Goal: Task Accomplishment & Management: Use online tool/utility

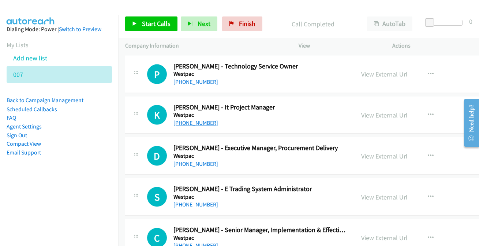
click at [199, 119] on link "[PHONE_NUMBER]" at bounding box center [195, 122] width 45 height 7
click at [203, 242] on link "[PHONE_NUMBER]" at bounding box center [195, 245] width 45 height 7
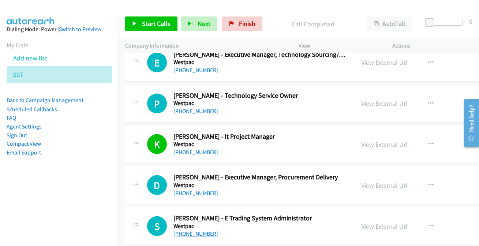
scroll to position [17795, 0]
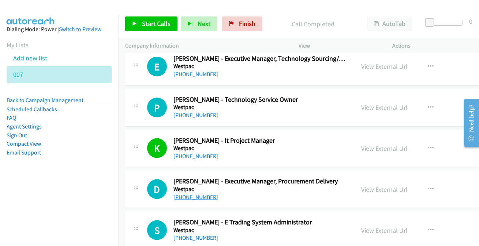
click at [184, 193] on link "[PHONE_NUMBER]" at bounding box center [195, 196] width 45 height 7
click at [428, 186] on icon "button" at bounding box center [431, 189] width 6 height 6
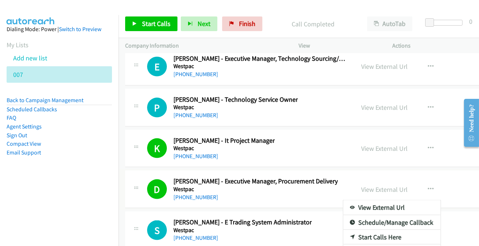
drag, startPoint x: 428, startPoint y: 166, endPoint x: 341, endPoint y: 205, distance: 94.8
drag, startPoint x: 423, startPoint y: 165, endPoint x: 416, endPoint y: 183, distance: 19.5
click at [80, 139] on li "Compact View" at bounding box center [59, 143] width 105 height 9
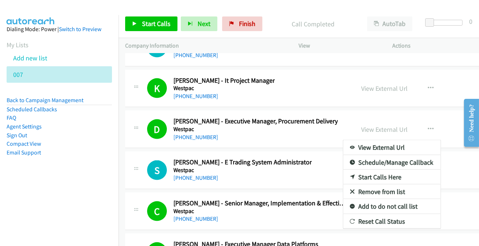
scroll to position [17861, 0]
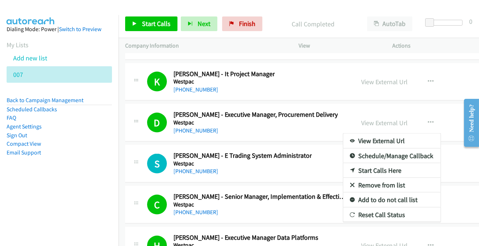
click at [390, 192] on link "Add to do not call list" at bounding box center [391, 199] width 97 height 15
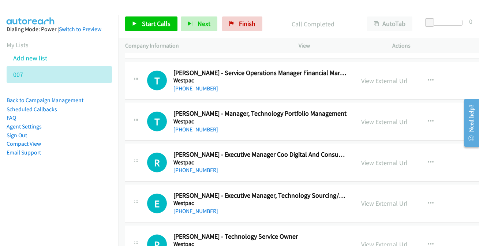
scroll to position [17628, 0]
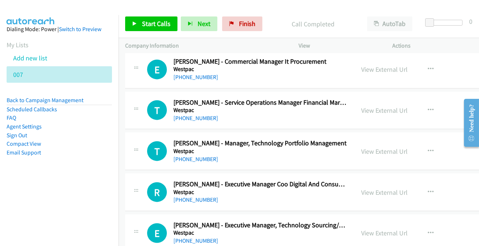
drag, startPoint x: 199, startPoint y: 219, endPoint x: 384, endPoint y: 108, distance: 215.5
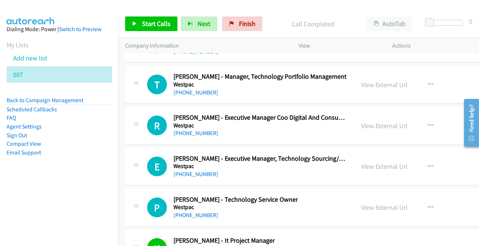
drag, startPoint x: 179, startPoint y: 154, endPoint x: 179, endPoint y: 159, distance: 4.8
click at [190, 170] on link "[PHONE_NUMBER]" at bounding box center [195, 173] width 45 height 7
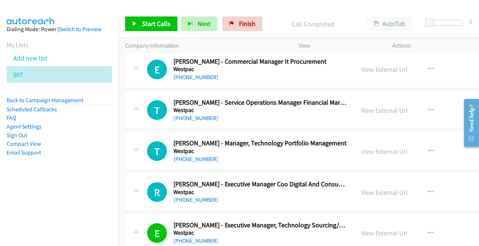
scroll to position [17595, 0]
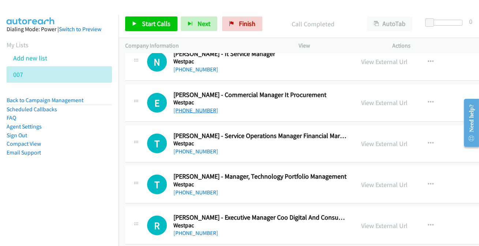
click at [184, 107] on link "[PHONE_NUMBER]" at bounding box center [195, 110] width 45 height 7
click at [193, 189] on link "[PHONE_NUMBER]" at bounding box center [195, 192] width 45 height 7
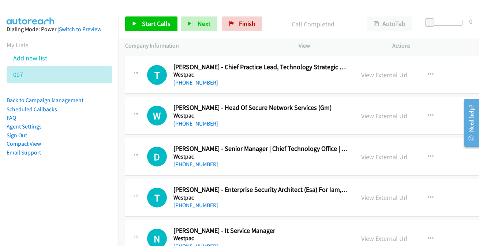
scroll to position [17429, 0]
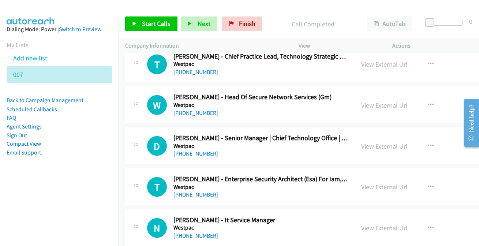
click at [189, 232] on link "[PHONE_NUMBER]" at bounding box center [195, 235] width 45 height 7
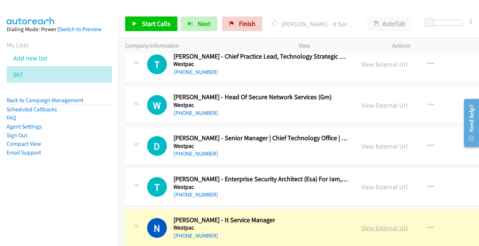
click at [378, 223] on link "View External Url" at bounding box center [384, 227] width 46 height 8
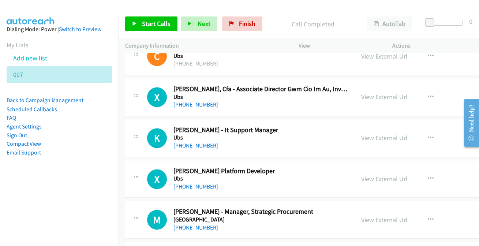
scroll to position [13373, 0]
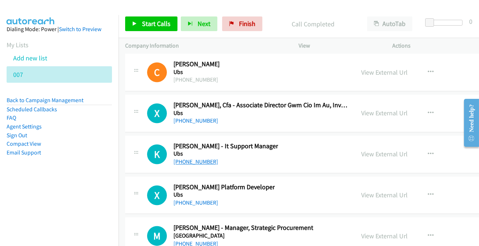
click at [189, 158] on link "[PHONE_NUMBER]" at bounding box center [195, 161] width 45 height 7
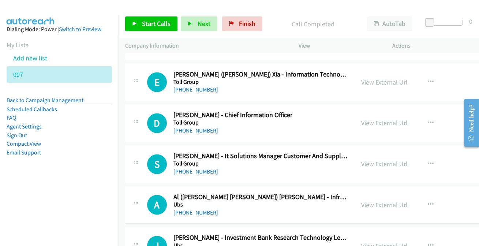
scroll to position [13140, 0]
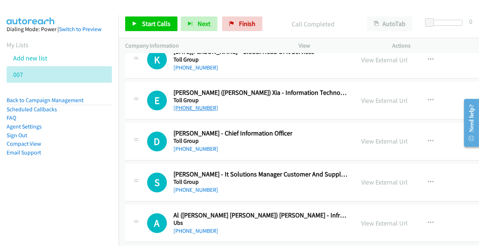
click at [182, 105] on link "[PHONE_NUMBER]" at bounding box center [195, 108] width 45 height 7
click at [190, 146] on link "[PHONE_NUMBER]" at bounding box center [195, 149] width 45 height 7
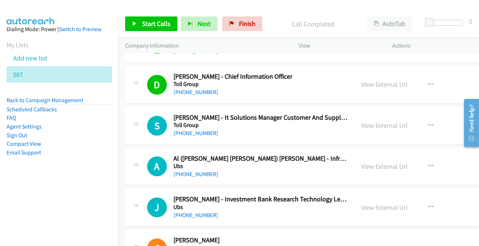
scroll to position [13206, 0]
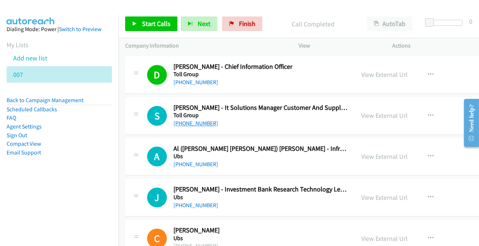
click at [187, 120] on link "[PHONE_NUMBER]" at bounding box center [195, 123] width 45 height 7
click at [189, 161] on link "[PHONE_NUMBER]" at bounding box center [195, 164] width 45 height 7
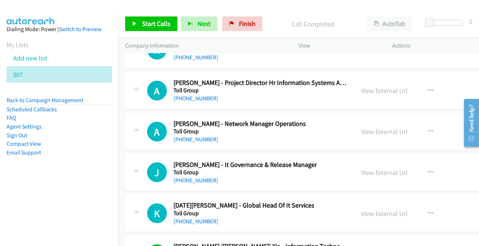
scroll to position [12974, 0]
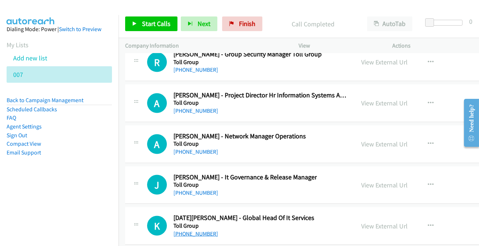
click at [187, 230] on link "[PHONE_NUMBER]" at bounding box center [195, 233] width 45 height 7
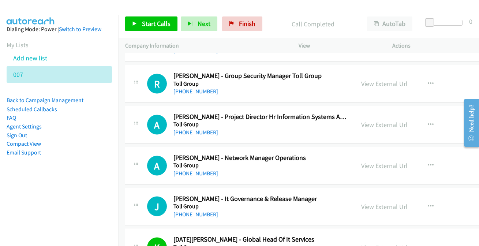
scroll to position [12941, 0]
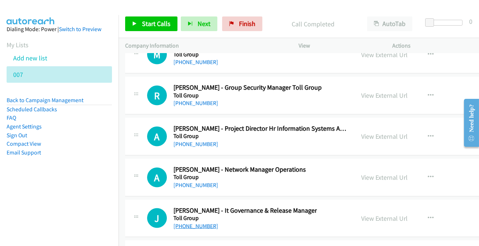
click at [190, 222] on link "[PHONE_NUMBER]" at bounding box center [195, 225] width 45 height 7
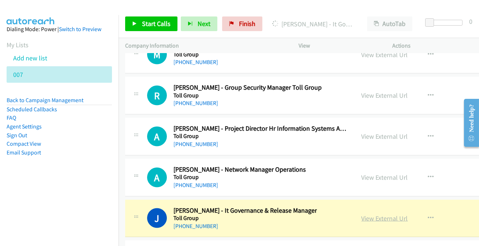
click at [391, 214] on link "View External Url" at bounding box center [384, 218] width 46 height 8
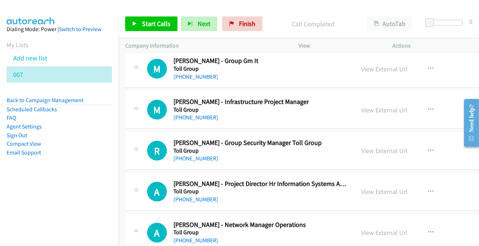
scroll to position [12874, 0]
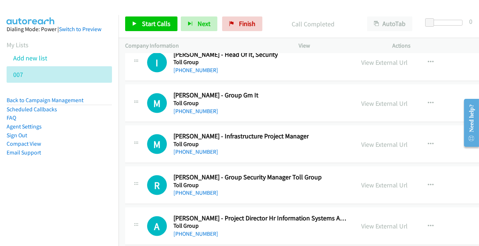
scroll to position [12841, 0]
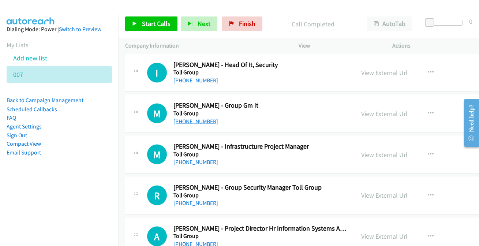
click at [192, 118] on link "[PHONE_NUMBER]" at bounding box center [195, 121] width 45 height 7
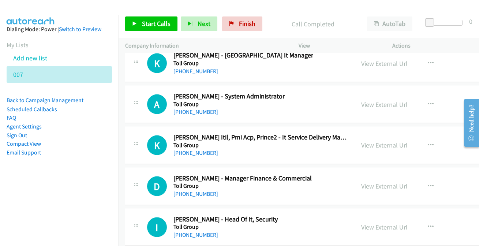
scroll to position [12675, 0]
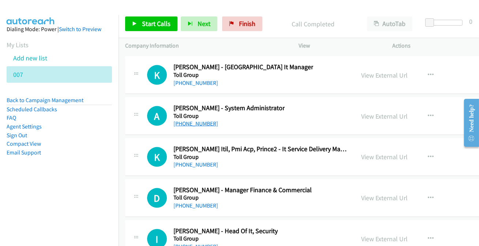
click at [187, 120] on link "[PHONE_NUMBER]" at bounding box center [195, 123] width 45 height 7
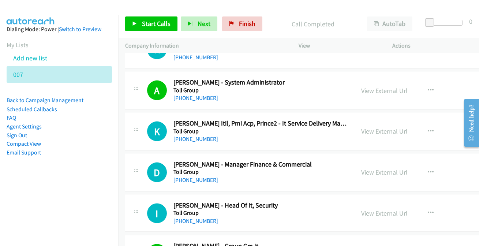
scroll to position [12708, 0]
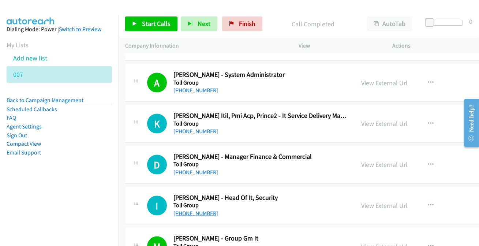
click at [193, 210] on link "[PHONE_NUMBER]" at bounding box center [195, 213] width 45 height 7
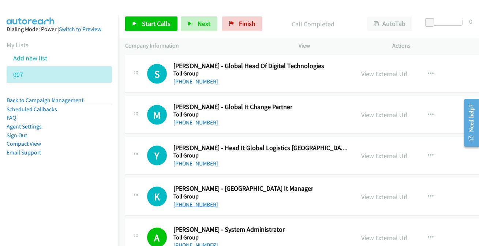
scroll to position [12542, 0]
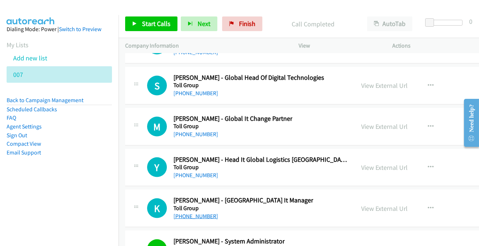
click at [199, 212] on link "[PHONE_NUMBER]" at bounding box center [195, 215] width 45 height 7
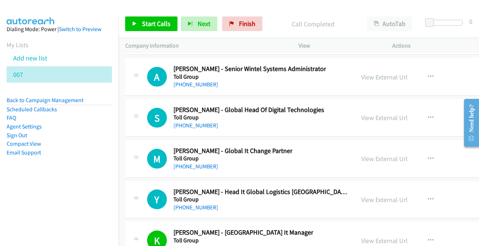
scroll to position [12508, 0]
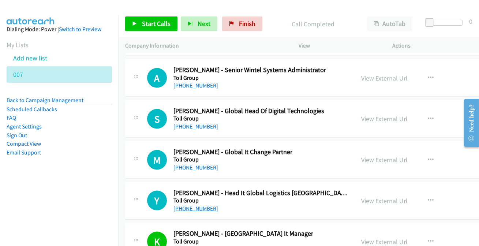
click at [176, 205] on link "[PHONE_NUMBER]" at bounding box center [195, 208] width 45 height 7
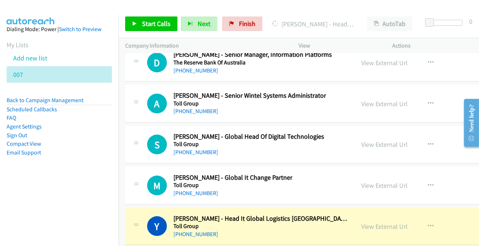
scroll to position [12475, 0]
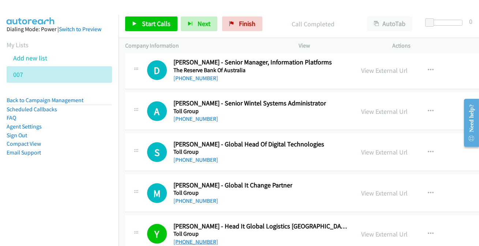
click at [178, 238] on link "[PHONE_NUMBER]" at bounding box center [195, 241] width 45 height 7
click at [180, 197] on link "[PHONE_NUMBER]" at bounding box center [195, 200] width 45 height 7
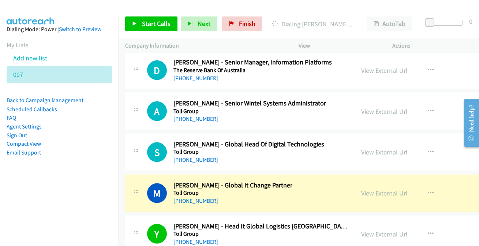
scroll to position [12442, 0]
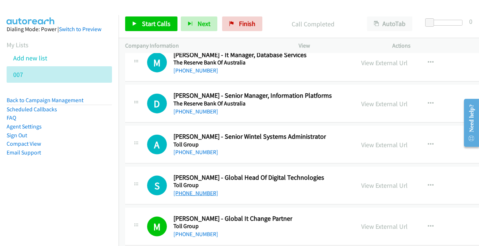
click at [197, 189] on link "[PHONE_NUMBER]" at bounding box center [195, 192] width 45 height 7
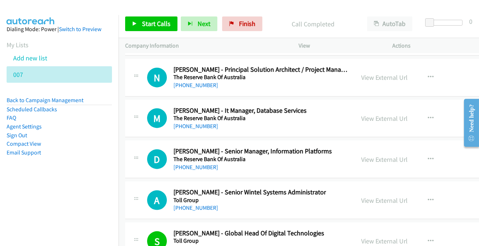
scroll to position [12376, 0]
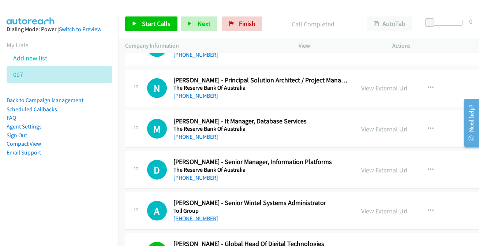
click at [190, 215] on link "[PHONE_NUMBER]" at bounding box center [195, 218] width 45 height 7
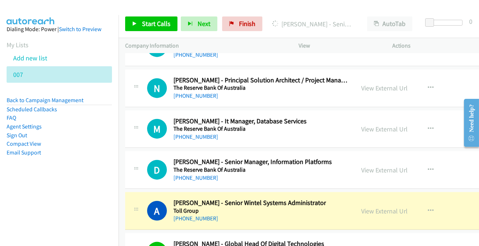
scroll to position [12342, 0]
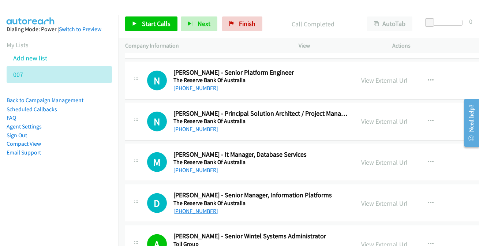
click at [203, 207] on link "[PHONE_NUMBER]" at bounding box center [195, 210] width 45 height 7
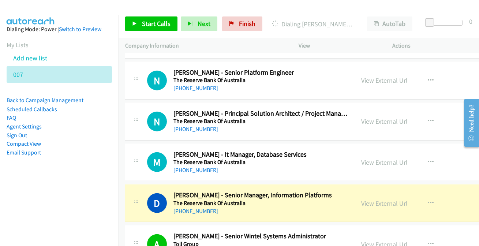
scroll to position [12309, 0]
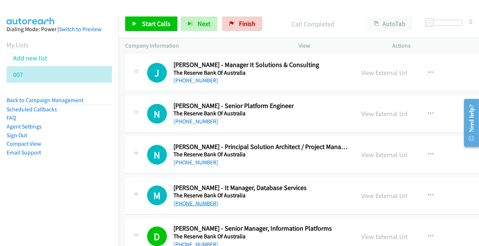
click at [193, 200] on link "[PHONE_NUMBER]" at bounding box center [195, 203] width 45 height 7
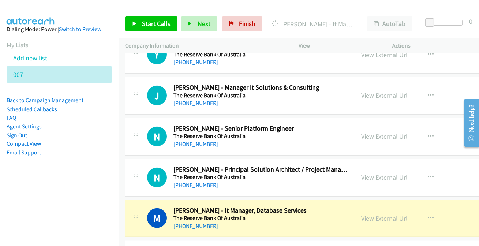
scroll to position [12276, 0]
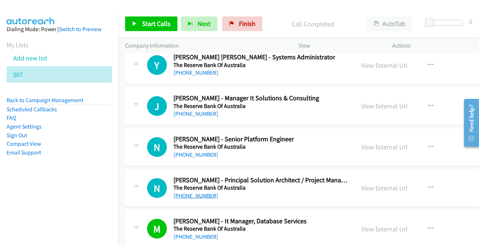
click at [189, 192] on link "[PHONE_NUMBER]" at bounding box center [195, 195] width 45 height 7
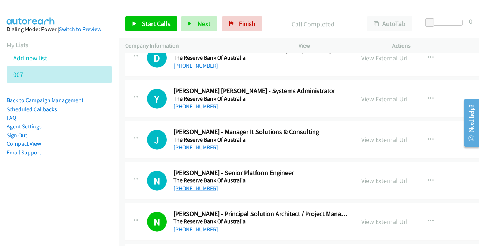
scroll to position [12242, 0]
click at [185, 184] on link "[PHONE_NUMBER]" at bounding box center [195, 187] width 45 height 7
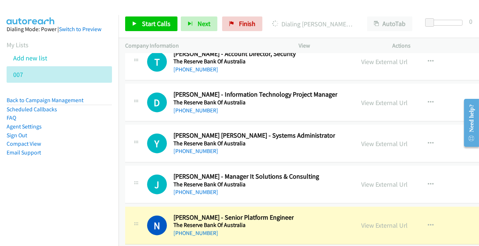
scroll to position [12209, 0]
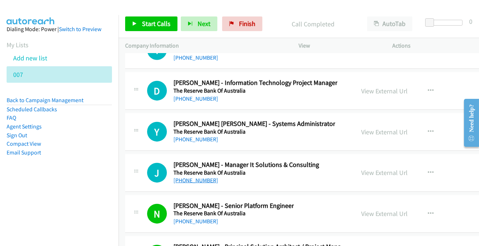
click at [193, 177] on link "[PHONE_NUMBER]" at bounding box center [195, 180] width 45 height 7
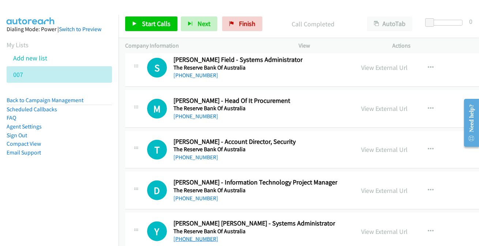
scroll to position [12109, 0]
click at [192, 236] on link "[PHONE_NUMBER]" at bounding box center [195, 239] width 45 height 7
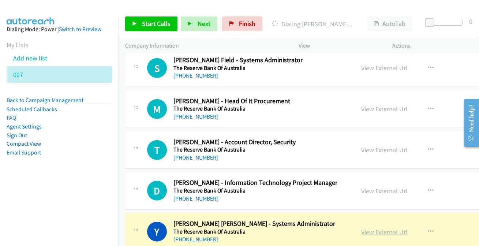
click at [373, 227] on link "View External Url" at bounding box center [384, 231] width 46 height 8
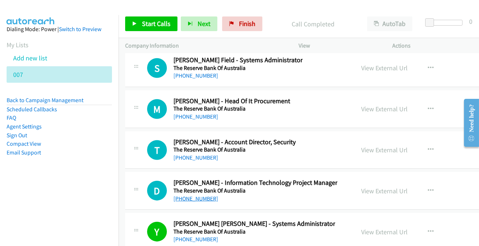
click at [199, 195] on link "[PHONE_NUMBER]" at bounding box center [195, 198] width 45 height 7
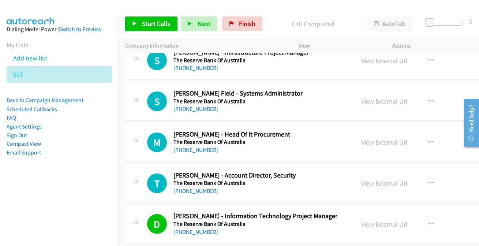
scroll to position [12043, 0]
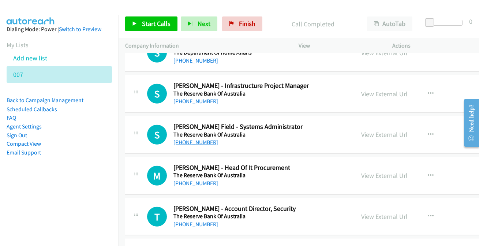
click at [185, 139] on link "[PHONE_NUMBER]" at bounding box center [195, 142] width 45 height 7
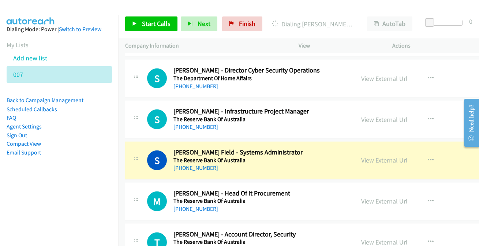
scroll to position [12010, 0]
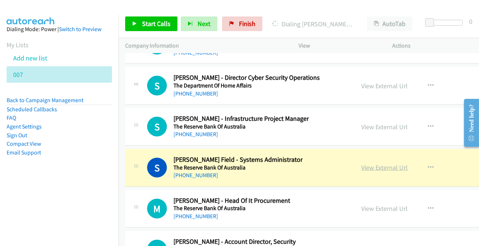
click at [376, 163] on link "View External Url" at bounding box center [384, 167] width 46 height 8
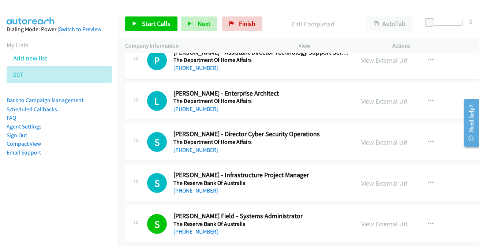
scroll to position [11943, 0]
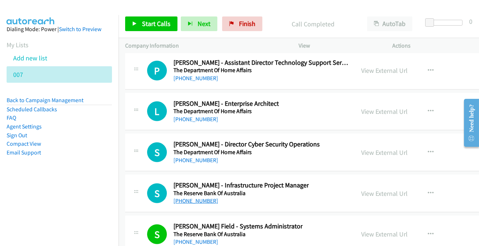
click at [201, 197] on link "[PHONE_NUMBER]" at bounding box center [195, 200] width 45 height 7
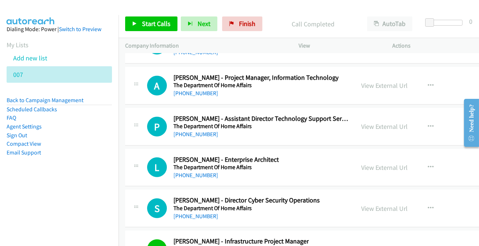
scroll to position [11877, 0]
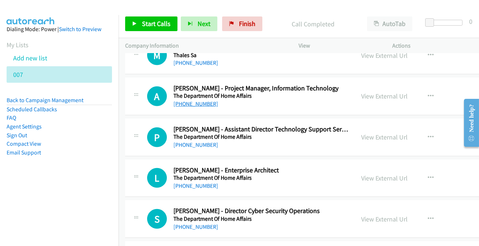
click at [200, 100] on link "[PHONE_NUMBER]" at bounding box center [195, 103] width 45 height 7
click at [189, 182] on link "[PHONE_NUMBER]" at bounding box center [195, 185] width 45 height 7
click at [193, 223] on link "[PHONE_NUMBER]" at bounding box center [195, 226] width 45 height 7
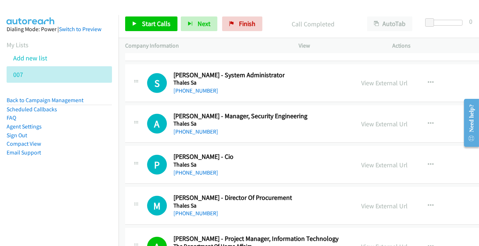
scroll to position [11710, 0]
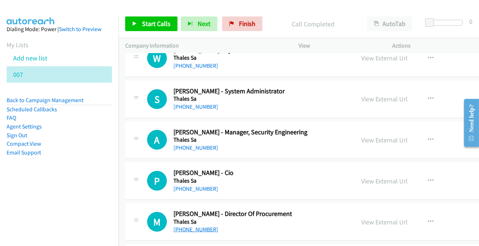
click at [194, 226] on link "[PHONE_NUMBER]" at bounding box center [195, 229] width 45 height 7
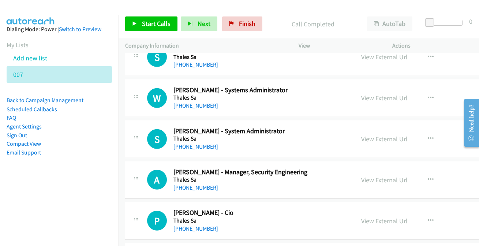
scroll to position [11677, 0]
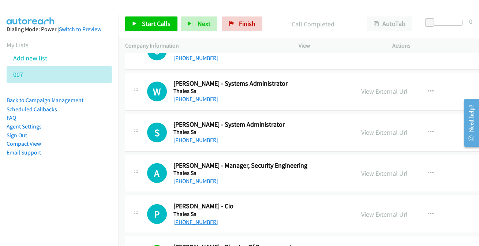
click at [192, 218] on link "[PHONE_NUMBER]" at bounding box center [195, 221] width 45 height 7
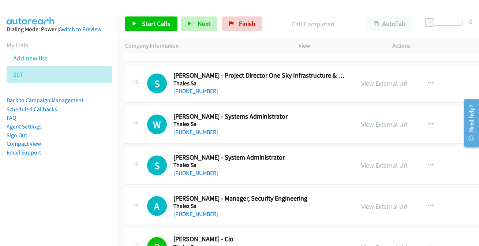
scroll to position [11611, 0]
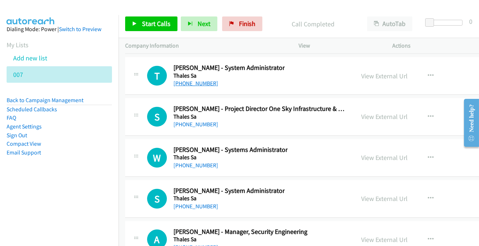
click at [197, 80] on link "[PHONE_NUMBER]" at bounding box center [195, 83] width 45 height 7
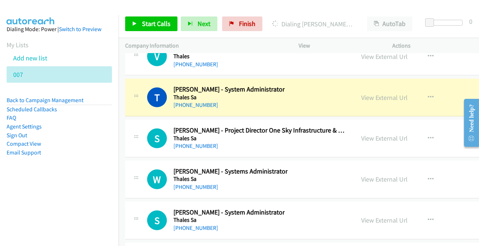
scroll to position [11578, 0]
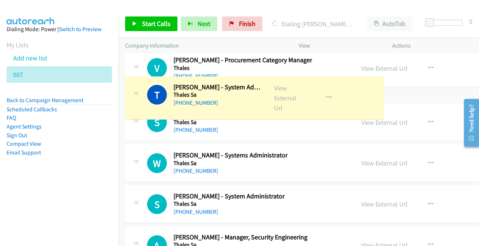
drag, startPoint x: 139, startPoint y: 92, endPoint x: 134, endPoint y: 92, distance: 5.1
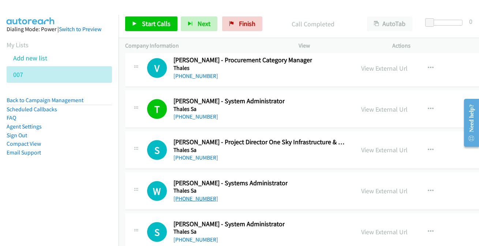
click at [188, 195] on link "[PHONE_NUMBER]" at bounding box center [195, 198] width 45 height 7
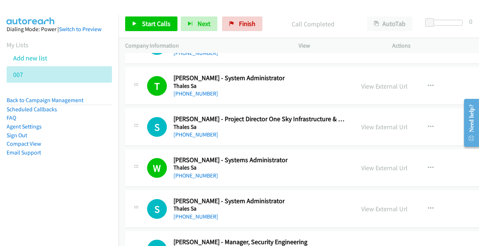
scroll to position [11611, 0]
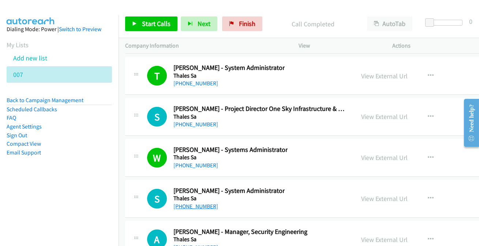
click at [205, 203] on link "[PHONE_NUMBER]" at bounding box center [195, 206] width 45 height 7
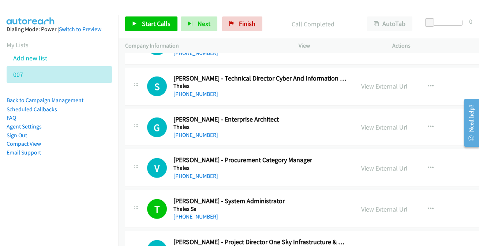
scroll to position [11444, 0]
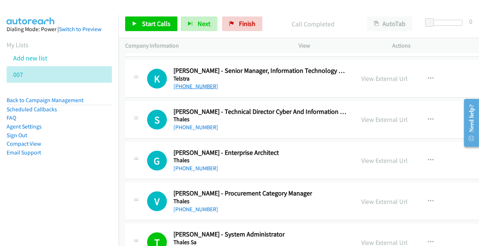
click at [202, 83] on link "[PHONE_NUMBER]" at bounding box center [195, 86] width 45 height 7
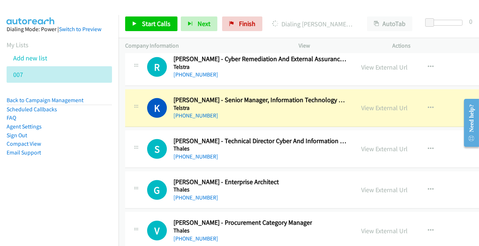
scroll to position [11378, 0]
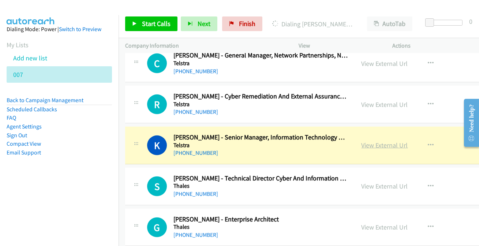
click at [371, 141] on link "View External Url" at bounding box center [384, 145] width 46 height 8
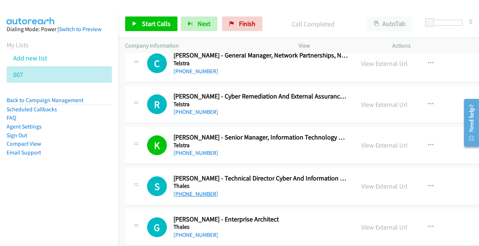
click at [185, 190] on link "[PHONE_NUMBER]" at bounding box center [195, 193] width 45 height 7
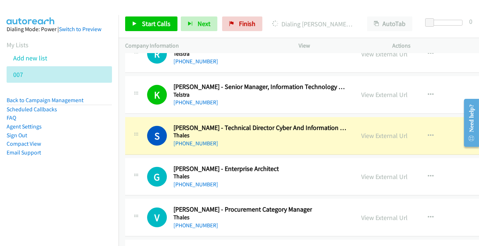
scroll to position [11444, 0]
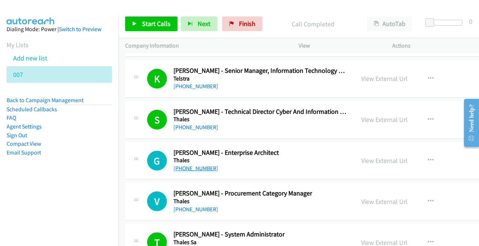
click at [189, 165] on link "[PHONE_NUMBER]" at bounding box center [195, 168] width 45 height 7
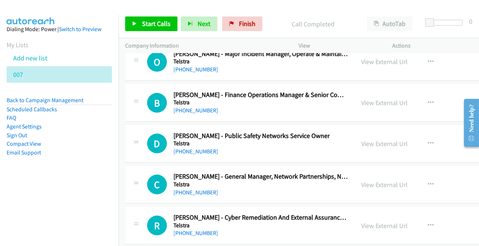
scroll to position [11245, 0]
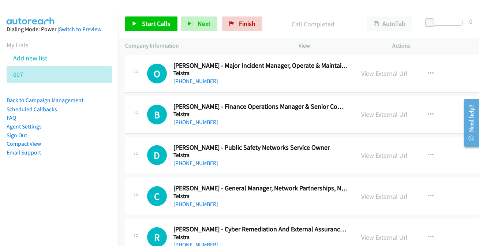
click at [195, 241] on link "[PHONE_NUMBER]" at bounding box center [195, 244] width 45 height 7
click at [200, 200] on link "[PHONE_NUMBER]" at bounding box center [195, 203] width 45 height 7
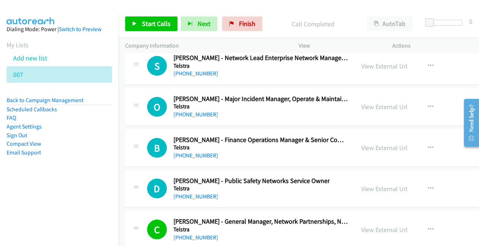
scroll to position [11179, 0]
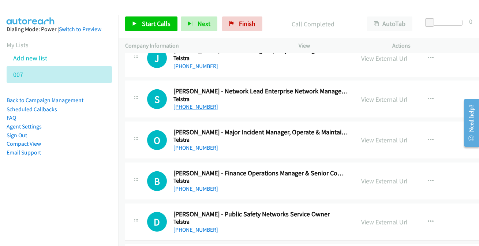
click at [184, 103] on link "[PHONE_NUMBER]" at bounding box center [195, 106] width 45 height 7
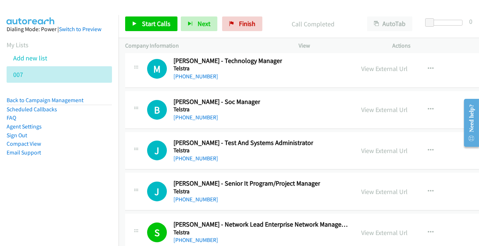
scroll to position [11012, 0]
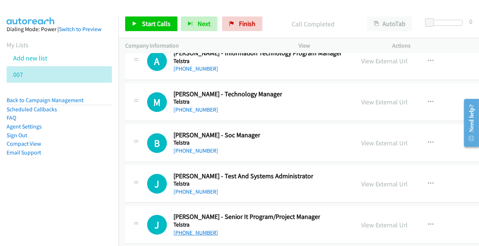
click at [184, 229] on link "[PHONE_NUMBER]" at bounding box center [195, 232] width 45 height 7
click at [196, 188] on link "[PHONE_NUMBER]" at bounding box center [195, 191] width 45 height 7
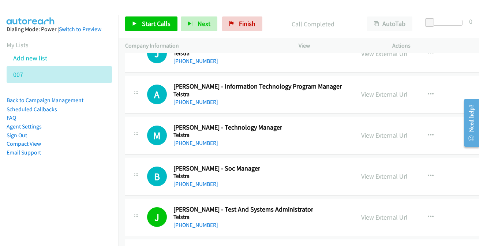
scroll to position [10946, 0]
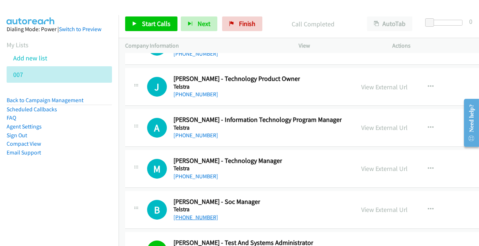
click at [192, 214] on link "[PHONE_NUMBER]" at bounding box center [195, 217] width 45 height 7
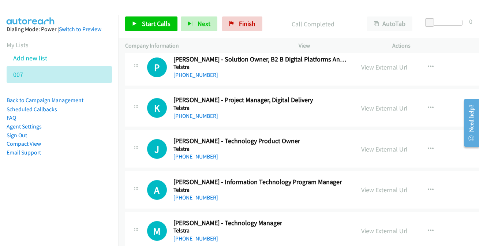
scroll to position [10879, 0]
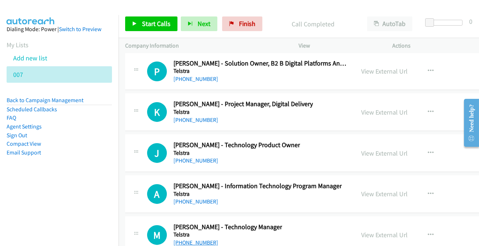
click at [197, 239] on link "[PHONE_NUMBER]" at bounding box center [195, 242] width 45 height 7
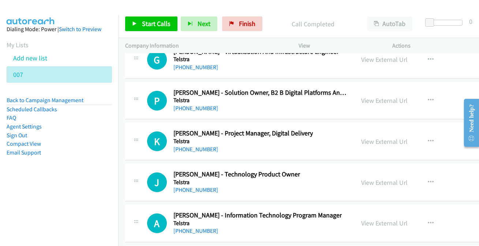
scroll to position [10846, 0]
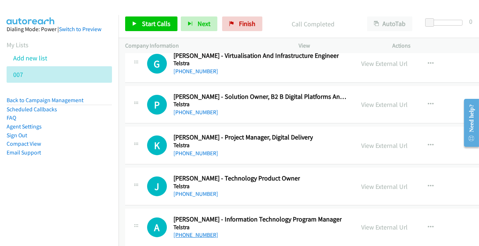
click at [193, 231] on link "[PHONE_NUMBER]" at bounding box center [195, 234] width 45 height 7
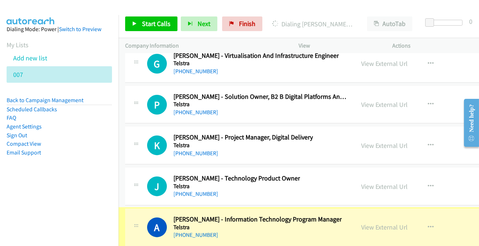
scroll to position [10853, 7]
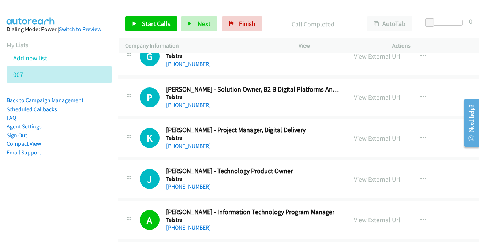
click at [200, 178] on div "J Callback Scheduled [PERSON_NAME] - Technology Product Owner Telstra [GEOGRAPH…" at bounding box center [334, 179] width 433 height 38
click at [197, 183] on link "[PHONE_NUMBER]" at bounding box center [188, 186] width 45 height 7
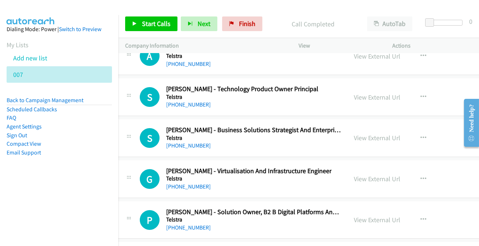
scroll to position [10720, 7]
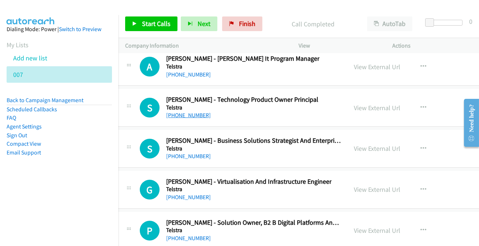
click at [184, 112] on link "[PHONE_NUMBER]" at bounding box center [188, 115] width 45 height 7
click at [190, 153] on link "[PHONE_NUMBER]" at bounding box center [188, 156] width 45 height 7
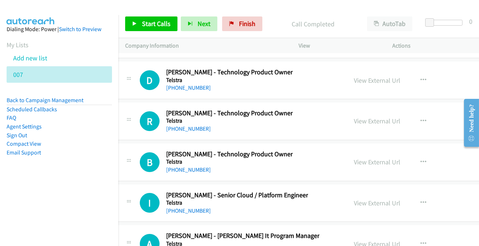
scroll to position [10554, 7]
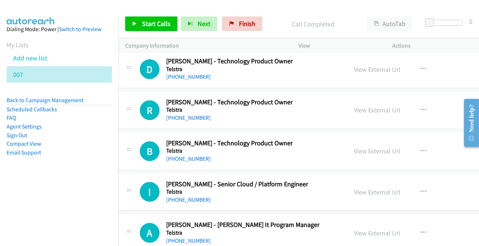
click at [174, 229] on h5 "Telstra" at bounding box center [242, 232] width 153 height 7
click at [200, 196] on link "[PHONE_NUMBER]" at bounding box center [188, 199] width 45 height 7
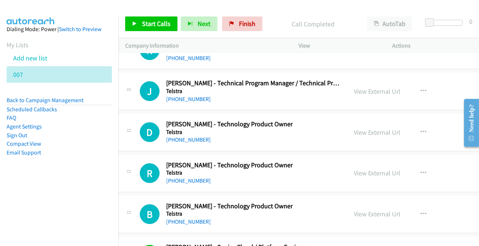
scroll to position [10488, 7]
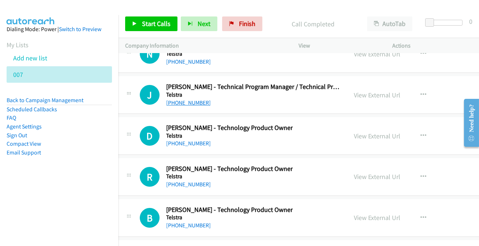
click at [187, 99] on link "[PHONE_NUMBER]" at bounding box center [188, 102] width 45 height 7
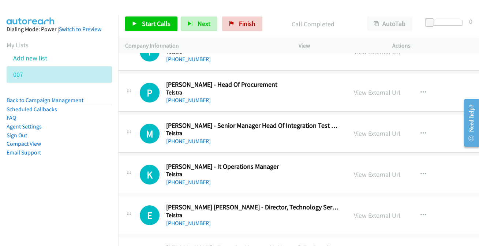
scroll to position [10155, 7]
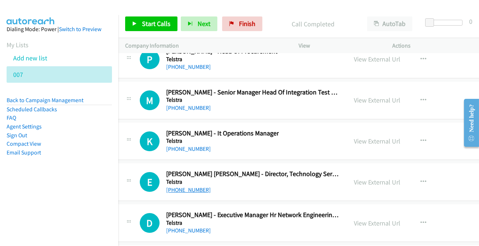
click at [192, 186] on link "[PHONE_NUMBER]" at bounding box center [188, 189] width 45 height 7
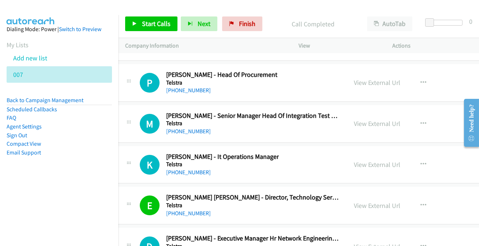
scroll to position [10122, 7]
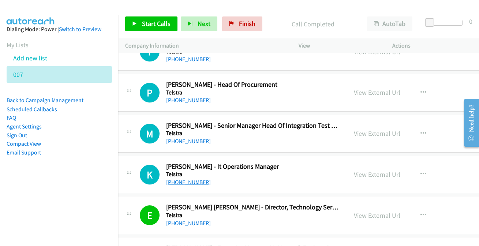
click at [176, 178] on link "[PHONE_NUMBER]" at bounding box center [188, 181] width 45 height 7
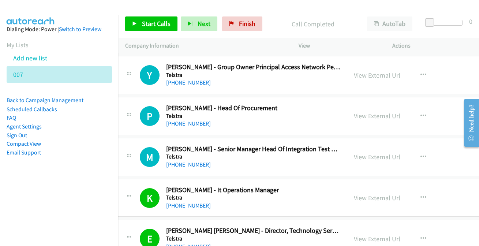
scroll to position [10089, 7]
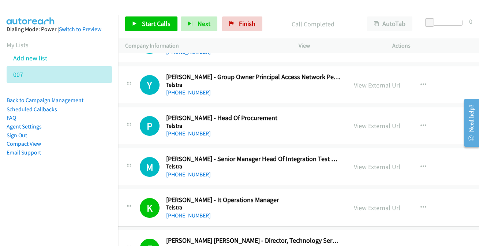
click at [188, 171] on link "[PHONE_NUMBER]" at bounding box center [188, 174] width 45 height 7
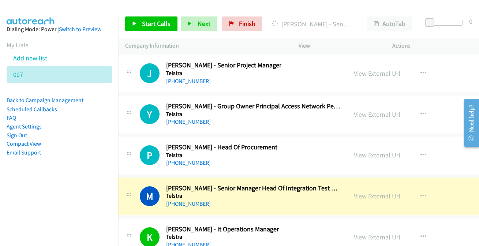
scroll to position [10022, 7]
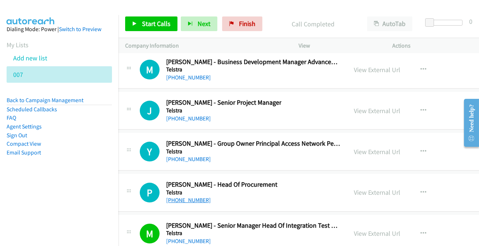
click at [178, 196] on link "[PHONE_NUMBER]" at bounding box center [188, 199] width 45 height 7
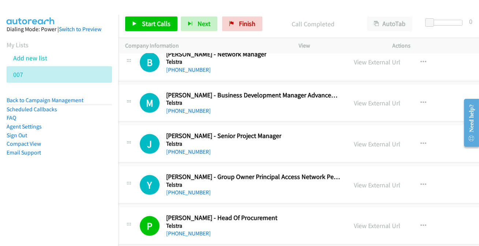
scroll to position [9956, 7]
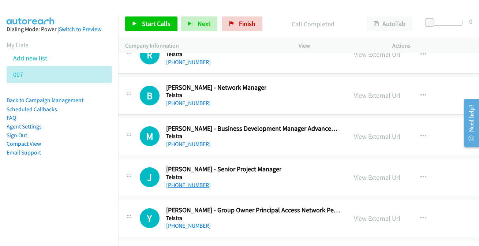
click at [195, 181] on link "[PHONE_NUMBER]" at bounding box center [188, 184] width 45 height 7
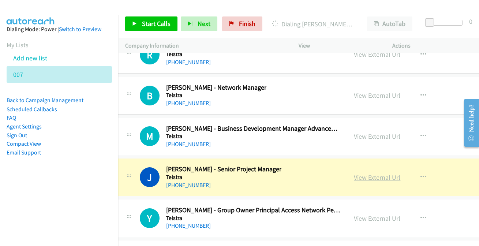
click at [360, 173] on link "View External Url" at bounding box center [377, 177] width 46 height 8
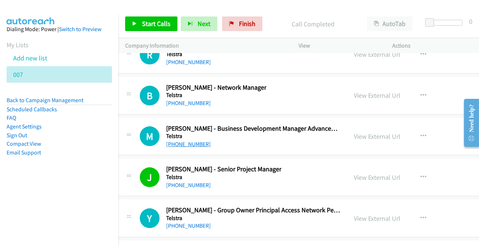
drag, startPoint x: 178, startPoint y: 123, endPoint x: 178, endPoint y: 132, distance: 9.2
click at [178, 140] on link "[PHONE_NUMBER]" at bounding box center [188, 143] width 45 height 7
drag, startPoint x: 187, startPoint y: 131, endPoint x: 184, endPoint y: 135, distance: 5.2
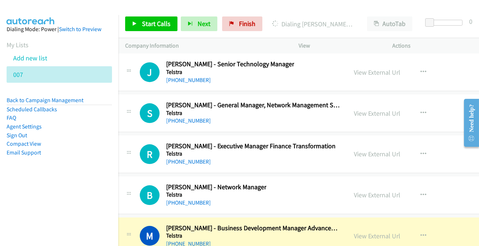
scroll to position [9856, 7]
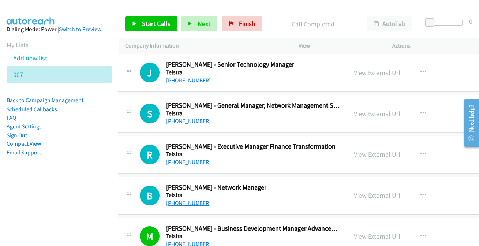
click at [177, 199] on link "[PHONE_NUMBER]" at bounding box center [188, 202] width 45 height 7
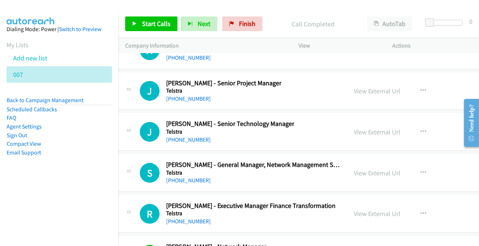
scroll to position [9790, 7]
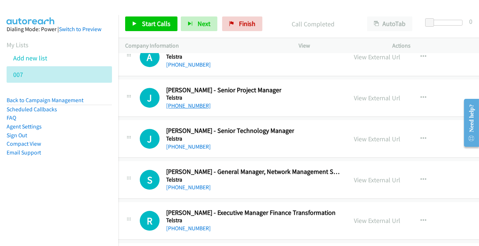
click at [183, 102] on link "[PHONE_NUMBER]" at bounding box center [188, 105] width 45 height 7
click at [192, 143] on link "[PHONE_NUMBER]" at bounding box center [188, 146] width 45 height 7
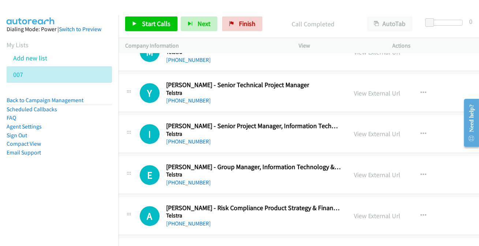
scroll to position [9623, 7]
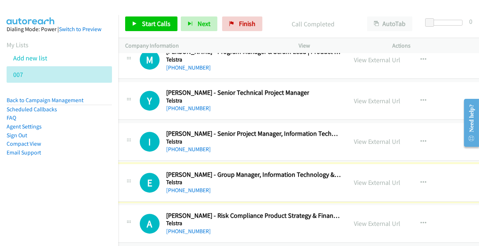
click at [191, 187] on link "[PHONE_NUMBER]" at bounding box center [188, 190] width 45 height 7
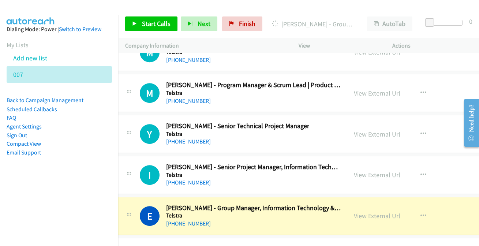
scroll to position [9557, 7]
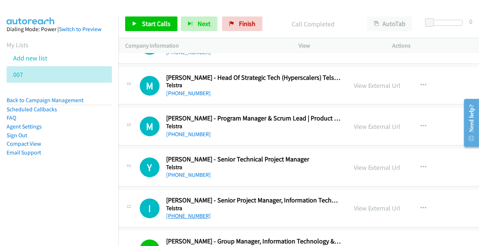
click at [187, 212] on link "[PHONE_NUMBER]" at bounding box center [188, 215] width 45 height 7
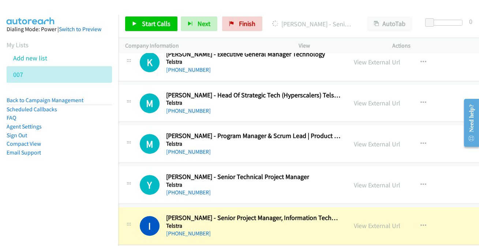
scroll to position [9523, 7]
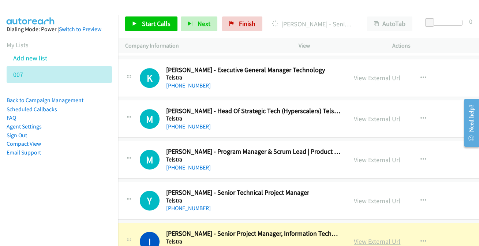
click at [370, 237] on link "View External Url" at bounding box center [377, 241] width 46 height 8
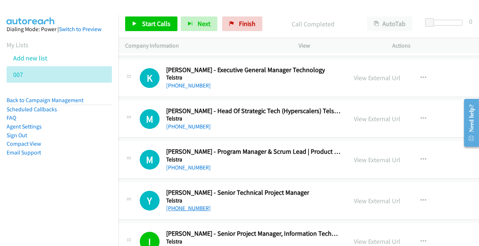
click at [179, 204] on link "[PHONE_NUMBER]" at bounding box center [188, 207] width 45 height 7
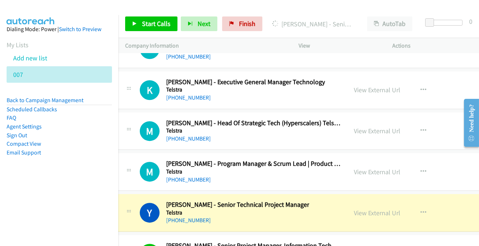
scroll to position [9490, 7]
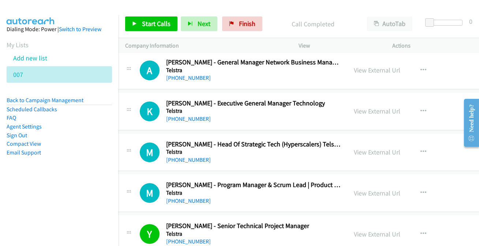
click at [294, 17] on div "Call Completed" at bounding box center [313, 23] width 95 height 15
click at [360, 34] on div "Start Calls Pause Next Finish Call Completed AutoTab AutoTab 0 Company Informat…" at bounding box center [298, 32] width 360 height 44
click at [72, 132] on li "Sign Out" at bounding box center [59, 135] width 105 height 9
click at [187, 115] on link "[PHONE_NUMBER]" at bounding box center [188, 118] width 45 height 7
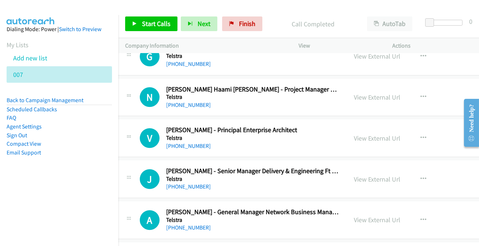
scroll to position [9324, 7]
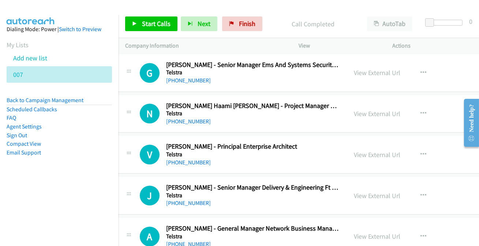
click at [189, 240] on link "[PHONE_NUMBER]" at bounding box center [188, 243] width 45 height 7
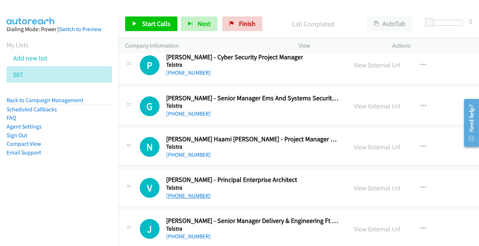
click at [177, 192] on link "[PHONE_NUMBER]" at bounding box center [188, 195] width 45 height 7
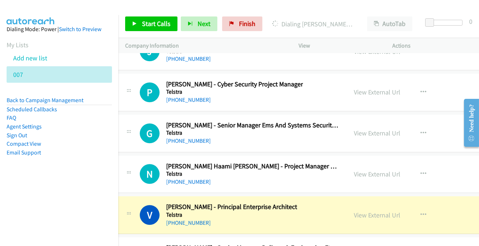
scroll to position [9258, 7]
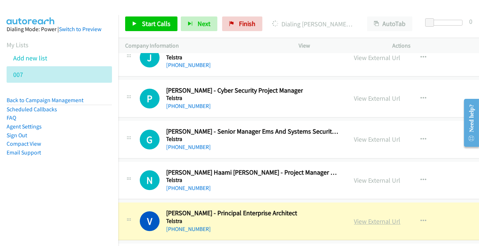
click at [376, 217] on link "View External Url" at bounding box center [377, 221] width 46 height 8
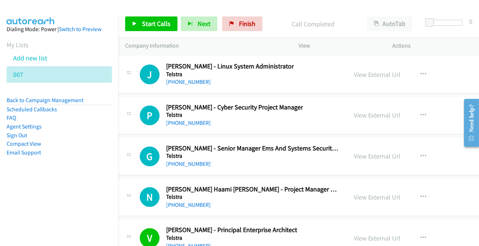
scroll to position [9224, 7]
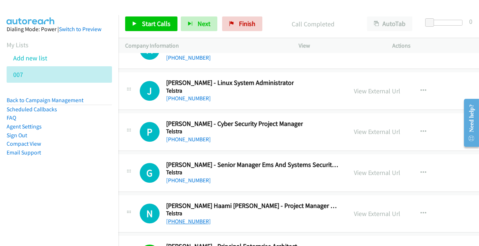
click at [190, 218] on link "[PHONE_NUMBER]" at bounding box center [188, 221] width 45 height 7
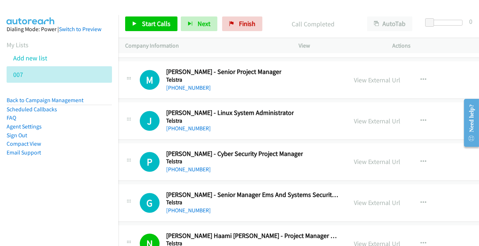
scroll to position [9191, 7]
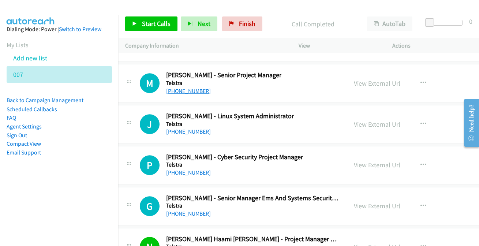
click at [196, 87] on link "[PHONE_NUMBER]" at bounding box center [188, 90] width 45 height 7
drag, startPoint x: 182, startPoint y: 118, endPoint x: 207, endPoint y: 242, distance: 126.7
click at [191, 128] on link "[PHONE_NUMBER]" at bounding box center [188, 131] width 45 height 7
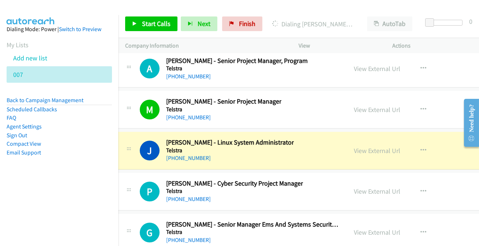
scroll to position [9158, 7]
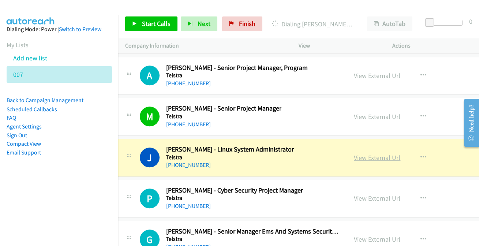
click at [380, 153] on link "View External Url" at bounding box center [377, 157] width 46 height 8
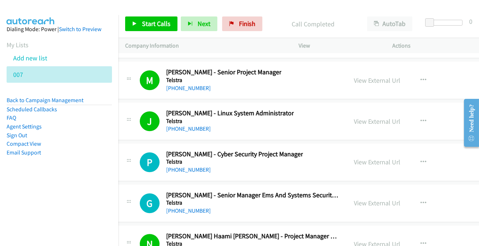
scroll to position [9224, 7]
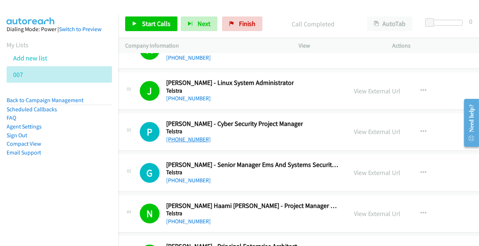
click at [192, 136] on link "[PHONE_NUMBER]" at bounding box center [188, 139] width 45 height 7
click at [187, 136] on link "[PHONE_NUMBER]" at bounding box center [188, 139] width 45 height 7
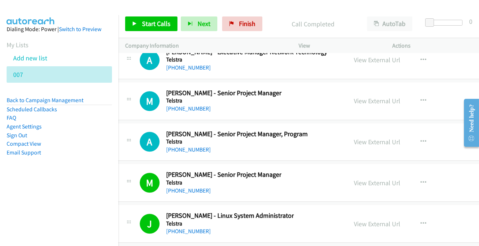
scroll to position [9025, 7]
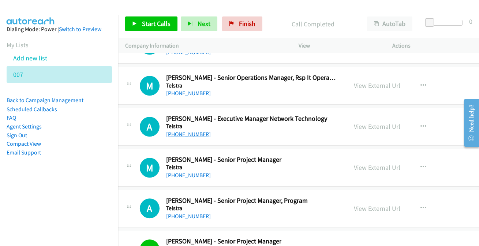
click at [177, 131] on link "[PHONE_NUMBER]" at bounding box center [188, 134] width 45 height 7
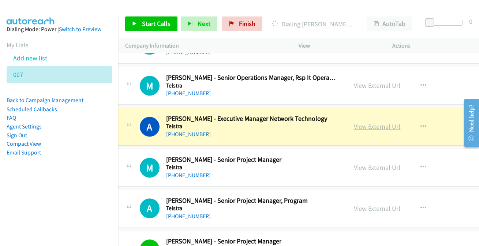
click at [367, 122] on link "View External Url" at bounding box center [377, 126] width 46 height 8
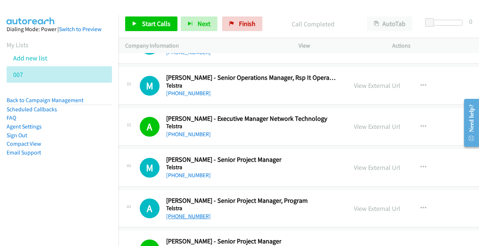
click at [186, 212] on link "[PHONE_NUMBER]" at bounding box center [188, 215] width 45 height 7
click at [188, 172] on link "[PHONE_NUMBER]" at bounding box center [188, 175] width 45 height 7
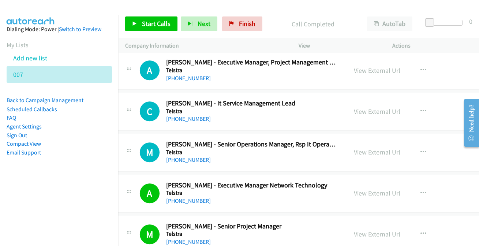
scroll to position [8892, 7]
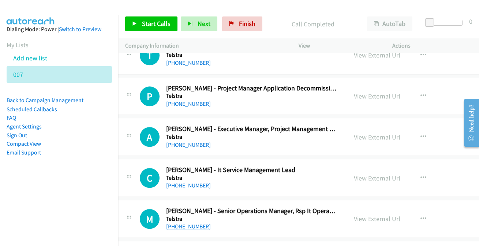
click at [185, 223] on link "[PHONE_NUMBER]" at bounding box center [188, 226] width 45 height 7
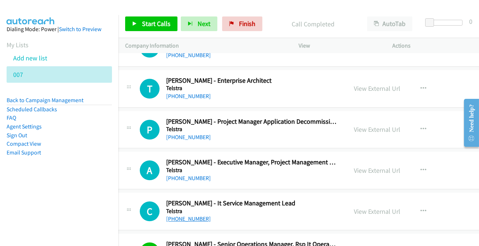
click at [178, 215] on link "[PHONE_NUMBER]" at bounding box center [188, 218] width 45 height 7
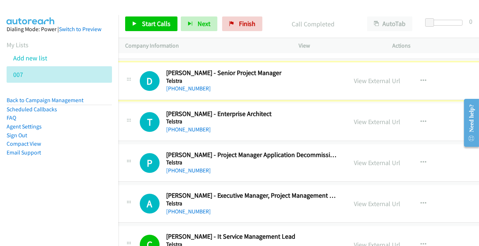
scroll to position [8825, 7]
click at [185, 85] on link "[PHONE_NUMBER]" at bounding box center [188, 88] width 45 height 7
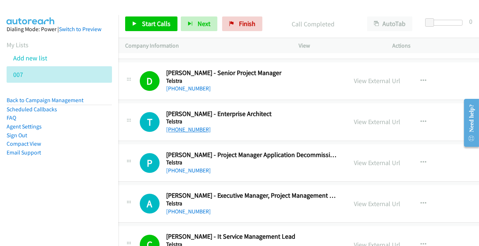
click at [185, 126] on link "[PHONE_NUMBER]" at bounding box center [188, 129] width 45 height 7
click at [187, 126] on link "[PHONE_NUMBER]" at bounding box center [188, 129] width 45 height 7
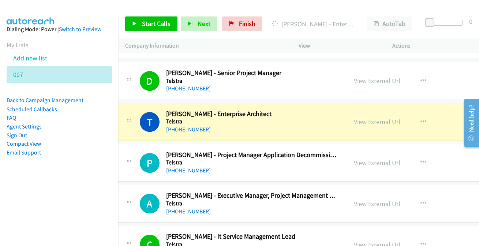
scroll to position [8859, 7]
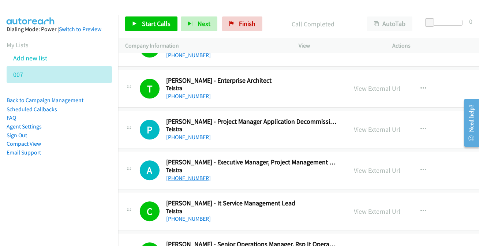
click at [182, 174] on link "[PHONE_NUMBER]" at bounding box center [188, 177] width 45 height 7
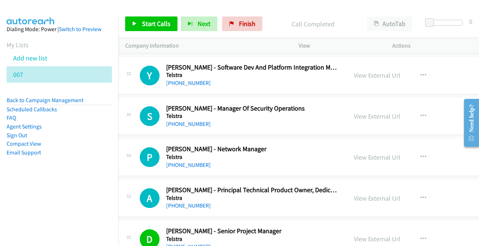
scroll to position [8626, 7]
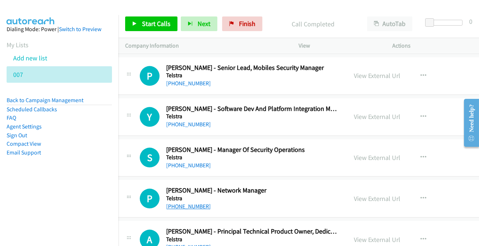
click at [191, 203] on link "[PHONE_NUMBER]" at bounding box center [188, 206] width 45 height 7
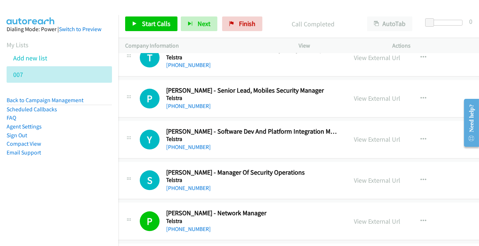
scroll to position [8593, 7]
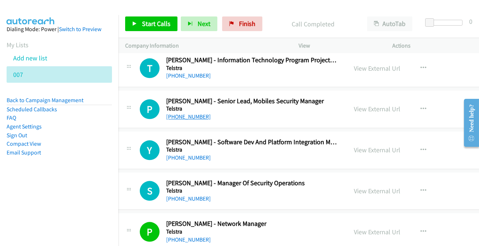
click at [179, 113] on link "[PHONE_NUMBER]" at bounding box center [188, 116] width 45 height 7
click at [172, 113] on link "[PHONE_NUMBER]" at bounding box center [188, 116] width 45 height 7
click at [184, 154] on link "[PHONE_NUMBER]" at bounding box center [188, 157] width 45 height 7
click at [188, 154] on link "[PHONE_NUMBER]" at bounding box center [188, 157] width 45 height 7
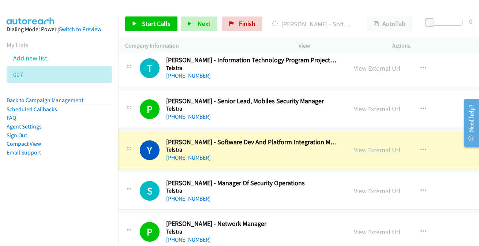
click at [358, 146] on link "View External Url" at bounding box center [377, 150] width 46 height 8
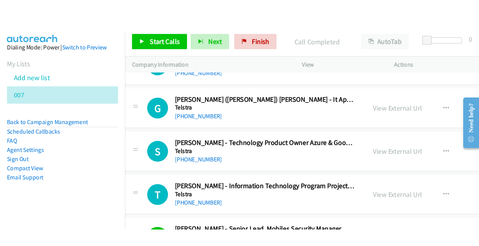
scroll to position [8493, 7]
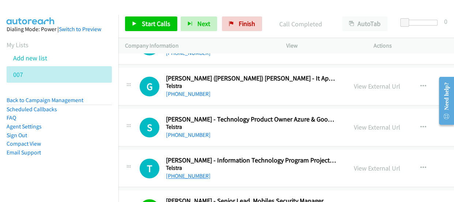
click at [176, 172] on link "[PHONE_NUMBER]" at bounding box center [188, 175] width 45 height 7
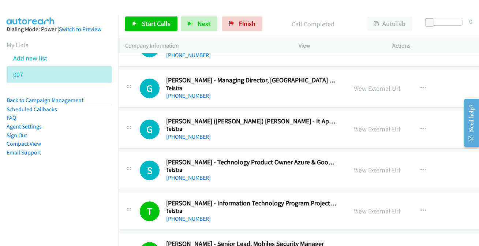
scroll to position [8426, 7]
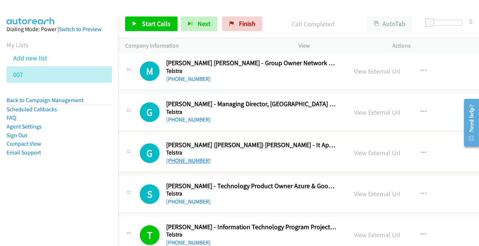
click at [181, 157] on link "[PHONE_NUMBER]" at bounding box center [188, 160] width 45 height 7
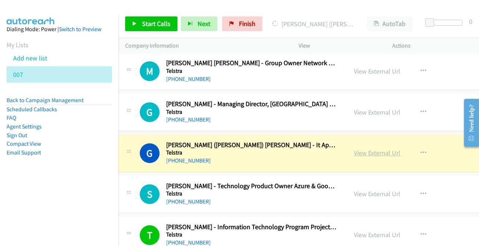
click at [360, 148] on link "View External Url" at bounding box center [377, 152] width 46 height 8
click at [368, 148] on link "View External Url" at bounding box center [377, 152] width 46 height 8
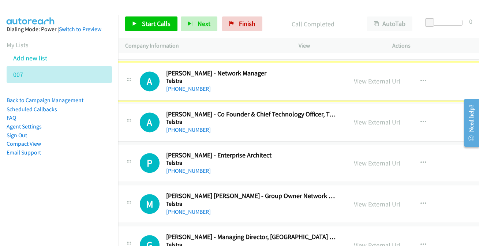
scroll to position [8294, 7]
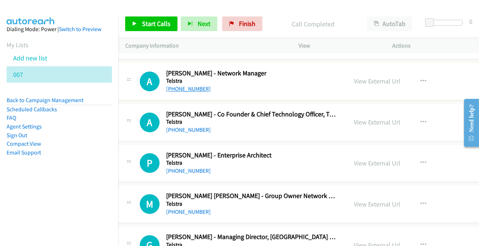
click at [183, 85] on link "[PHONE_NUMBER]" at bounding box center [188, 88] width 45 height 7
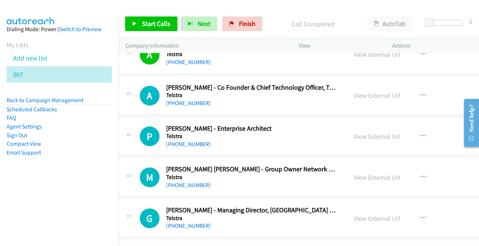
scroll to position [8327, 7]
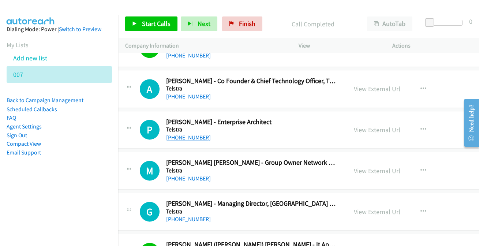
click at [193, 134] on link "[PHONE_NUMBER]" at bounding box center [188, 137] width 45 height 7
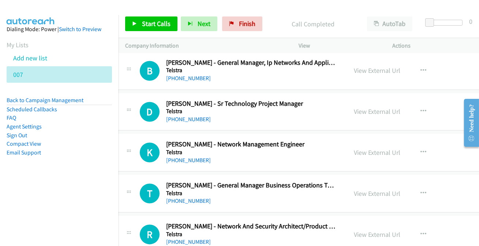
scroll to position [8094, 7]
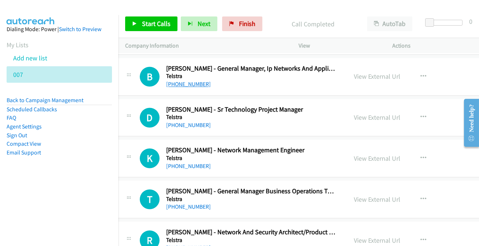
click at [182, 80] on link "[PHONE_NUMBER]" at bounding box center [188, 83] width 45 height 7
click at [182, 121] on link "[PHONE_NUMBER]" at bounding box center [188, 124] width 45 height 7
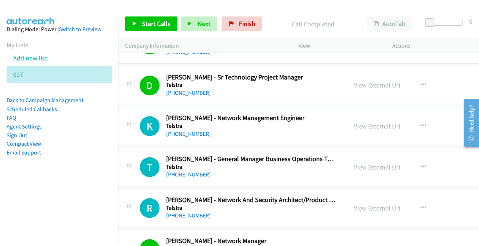
scroll to position [8160, 7]
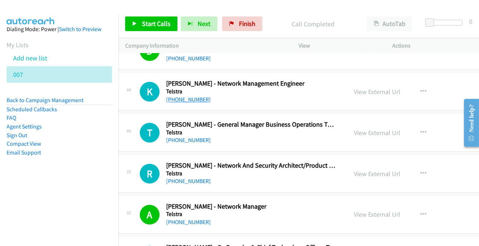
click at [183, 96] on link "[PHONE_NUMBER]" at bounding box center [188, 99] width 45 height 7
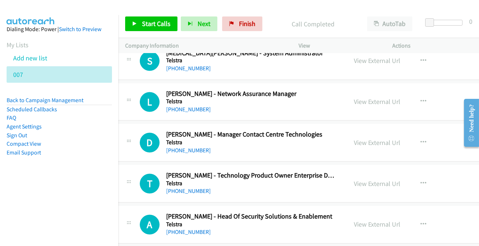
scroll to position [7895, 7]
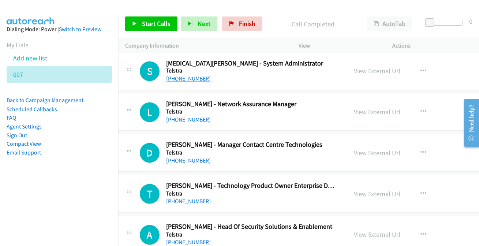
click at [199, 75] on link "[PHONE_NUMBER]" at bounding box center [188, 78] width 45 height 7
click at [179, 116] on link "[PHONE_NUMBER]" at bounding box center [188, 119] width 45 height 7
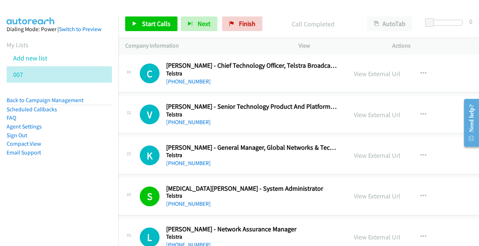
scroll to position [7695, 7]
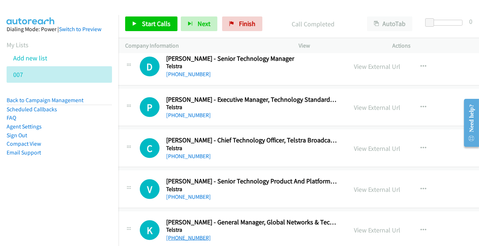
click at [190, 234] on link "[PHONE_NUMBER]" at bounding box center [188, 237] width 45 height 7
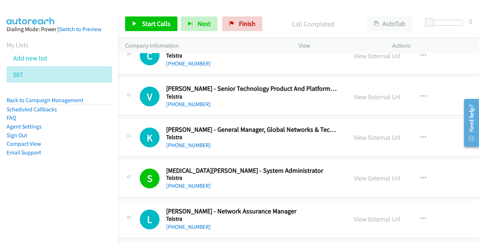
scroll to position [7761, 7]
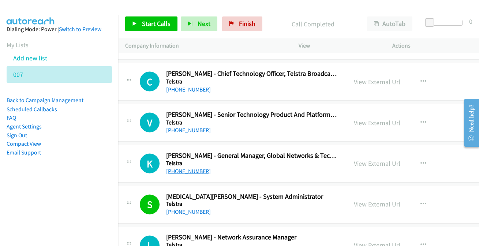
click at [189, 167] on link "[PHONE_NUMBER]" at bounding box center [188, 170] width 45 height 7
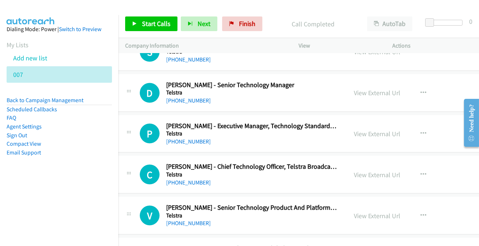
scroll to position [7662, 7]
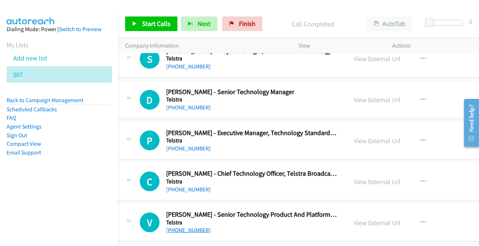
click at [194, 226] on link "[PHONE_NUMBER]" at bounding box center [188, 229] width 45 height 7
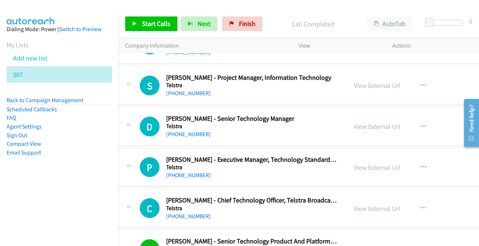
scroll to position [7629, 7]
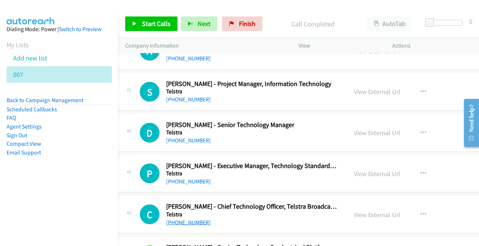
click at [182, 219] on link "[PHONE_NUMBER]" at bounding box center [188, 222] width 45 height 7
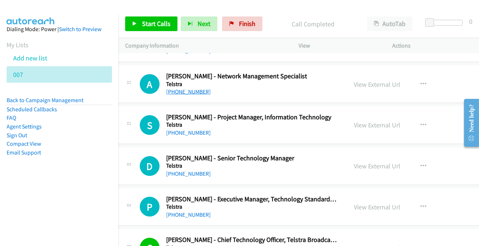
click at [188, 88] on link "[PHONE_NUMBER]" at bounding box center [188, 91] width 45 height 7
click at [189, 129] on link "[PHONE_NUMBER]" at bounding box center [188, 132] width 45 height 7
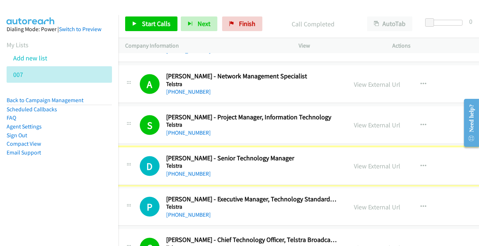
click at [188, 170] on link "[PHONE_NUMBER]" at bounding box center [188, 173] width 45 height 7
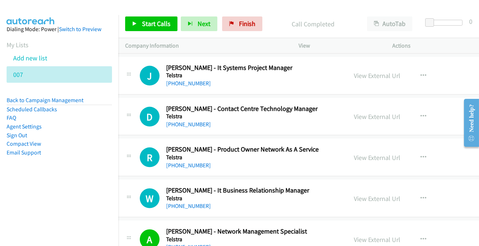
scroll to position [7429, 7]
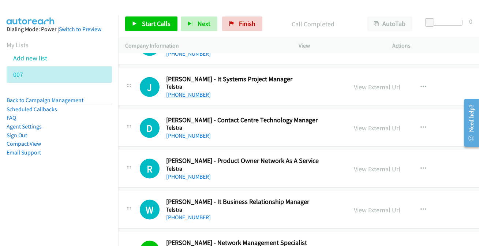
click at [179, 91] on link "[PHONE_NUMBER]" at bounding box center [188, 94] width 45 height 7
click at [192, 214] on link "[PHONE_NUMBER]" at bounding box center [188, 217] width 45 height 7
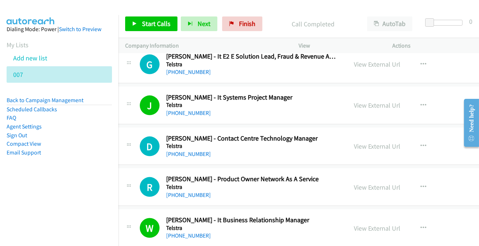
scroll to position [7396, 7]
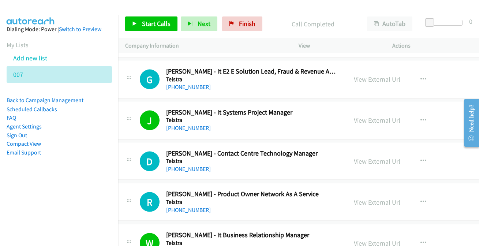
drag, startPoint x: 186, startPoint y: 160, endPoint x: 197, endPoint y: 153, distance: 13.7
click at [195, 165] on link "[PHONE_NUMBER]" at bounding box center [188, 168] width 45 height 7
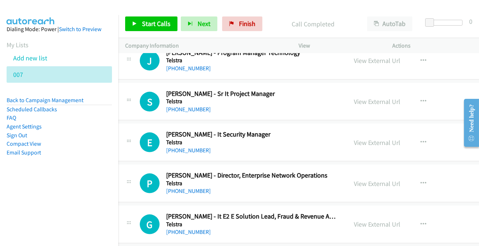
scroll to position [7230, 7]
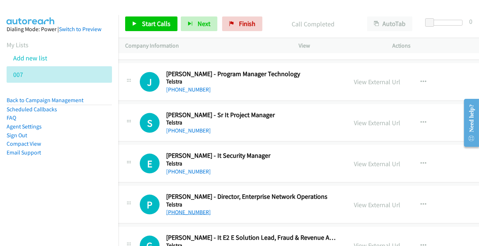
click at [193, 208] on link "[PHONE_NUMBER]" at bounding box center [188, 211] width 45 height 7
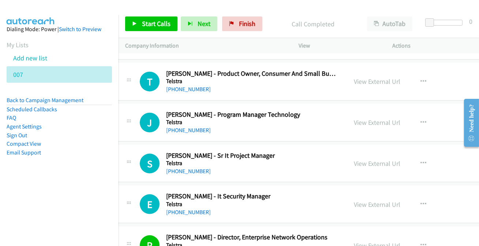
scroll to position [7163, 7]
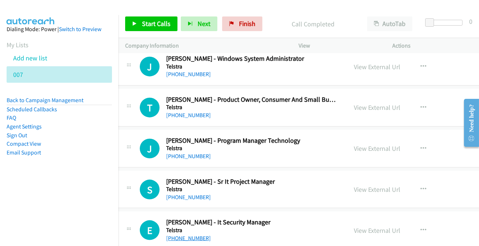
click at [183, 234] on link "[PHONE_NUMBER]" at bounding box center [188, 237] width 45 height 7
click at [180, 193] on link "[PHONE_NUMBER]" at bounding box center [188, 196] width 45 height 7
click at [191, 153] on link "[PHONE_NUMBER]" at bounding box center [188, 156] width 45 height 7
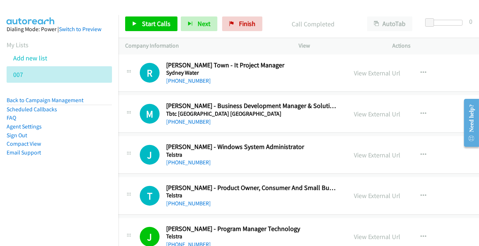
scroll to position [7063, 7]
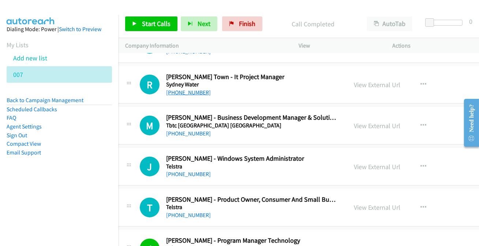
click at [187, 89] on link "[PHONE_NUMBER]" at bounding box center [188, 92] width 45 height 7
click at [176, 170] on link "[PHONE_NUMBER]" at bounding box center [188, 173] width 45 height 7
click at [175, 130] on link "[PHONE_NUMBER]" at bounding box center [188, 133] width 45 height 7
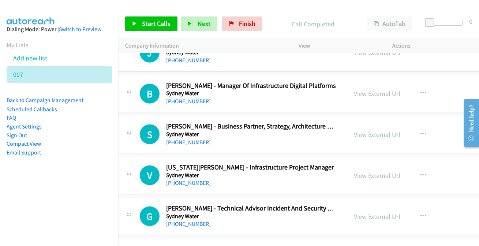
scroll to position [6797, 7]
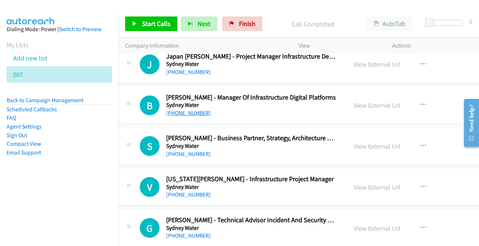
click at [185, 109] on link "[PHONE_NUMBER]" at bounding box center [188, 112] width 45 height 7
click at [188, 191] on link "[PHONE_NUMBER]" at bounding box center [188, 194] width 45 height 7
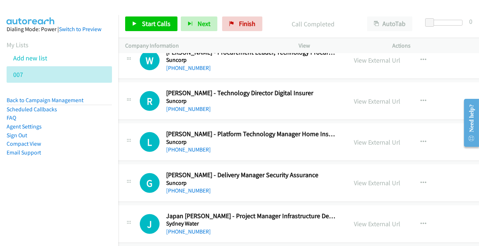
scroll to position [6631, 7]
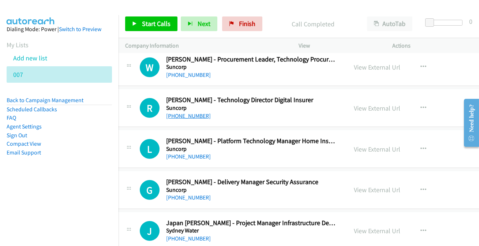
click at [176, 112] on link "[PHONE_NUMBER]" at bounding box center [188, 115] width 45 height 7
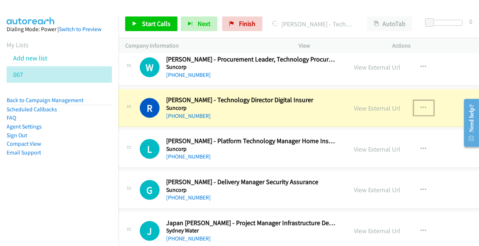
click at [421, 105] on icon "button" at bounding box center [424, 108] width 6 height 6
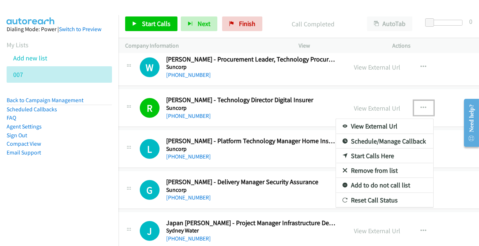
click at [376, 178] on link "Add to do not call list" at bounding box center [384, 185] width 97 height 15
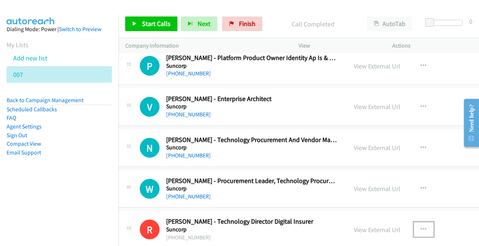
scroll to position [6498, 7]
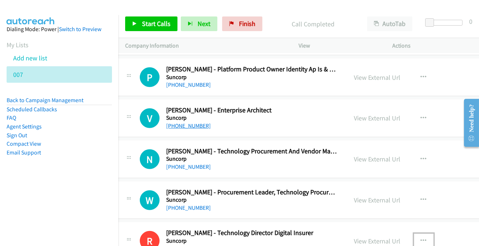
click at [185, 122] on link "[PHONE_NUMBER]" at bounding box center [188, 125] width 45 height 7
click at [344, 59] on div "P Callback Scheduled [PERSON_NAME] - Platform Product Owner Identity Ap Is & Or…" at bounding box center [334, 78] width 433 height 38
click at [186, 204] on link "[PHONE_NUMBER]" at bounding box center [188, 207] width 45 height 7
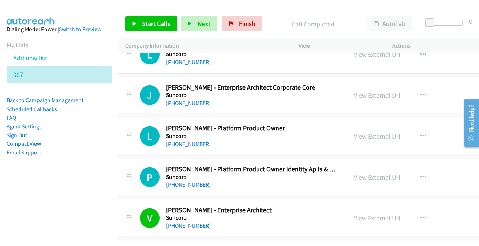
scroll to position [6365, 7]
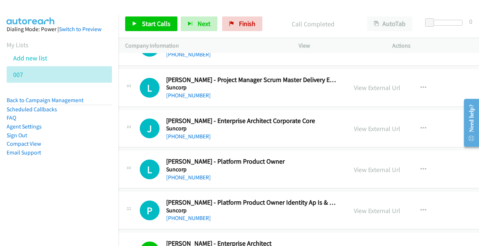
click at [199, 214] on link "[PHONE_NUMBER]" at bounding box center [188, 217] width 45 height 7
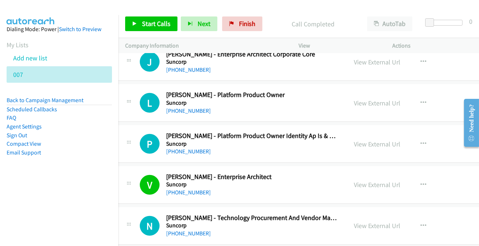
scroll to position [6498, 7]
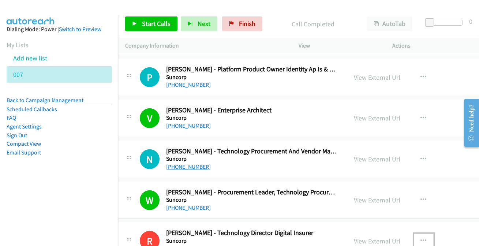
click at [179, 163] on link "[PHONE_NUMBER]" at bounding box center [188, 166] width 45 height 7
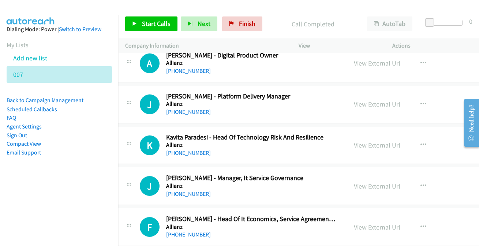
scroll to position [0, 7]
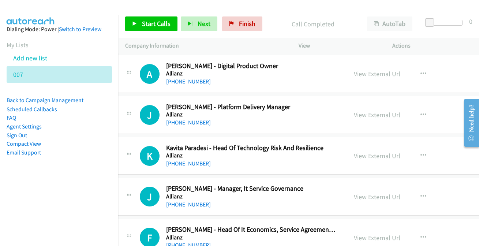
click at [189, 165] on link "[PHONE_NUMBER]" at bounding box center [188, 163] width 45 height 7
click at [182, 202] on link "[PHONE_NUMBER]" at bounding box center [188, 204] width 45 height 7
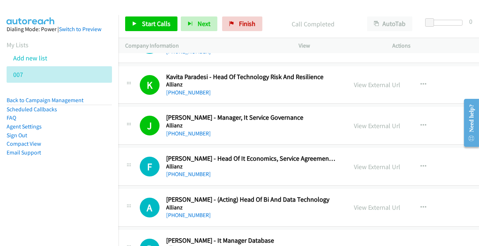
scroll to position [99, 7]
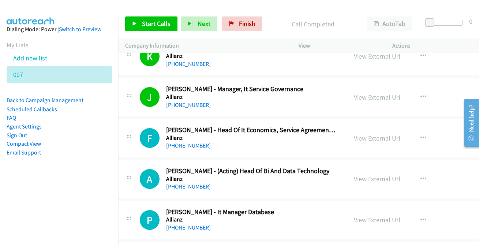
click at [179, 185] on link "[PHONE_NUMBER]" at bounding box center [188, 186] width 45 height 7
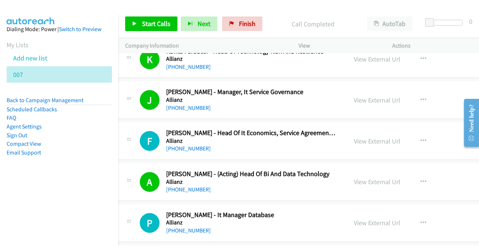
scroll to position [133, 7]
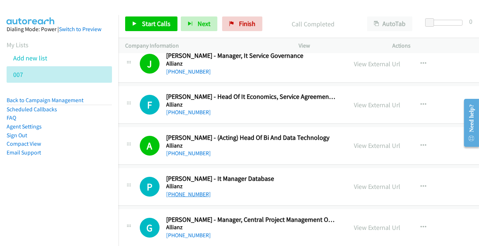
click at [178, 194] on link "[PHONE_NUMBER]" at bounding box center [188, 194] width 45 height 7
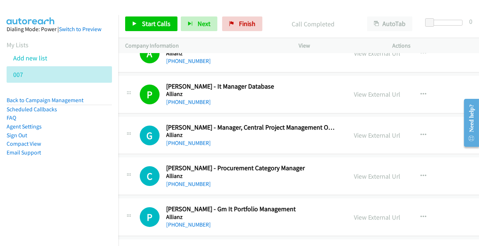
scroll to position [299, 7]
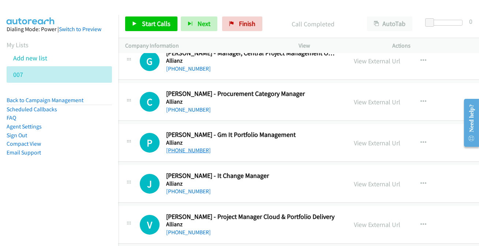
click at [193, 150] on link "[PHONE_NUMBER]" at bounding box center [188, 150] width 45 height 7
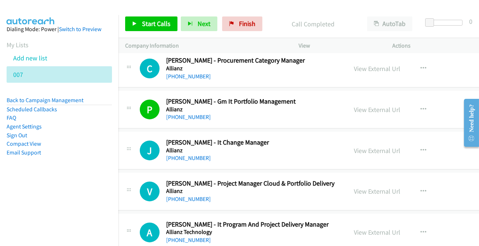
click at [197, 161] on div "[PHONE_NUMBER]" at bounding box center [251, 158] width 171 height 9
click at [196, 157] on link "[PHONE_NUMBER]" at bounding box center [188, 157] width 45 height 7
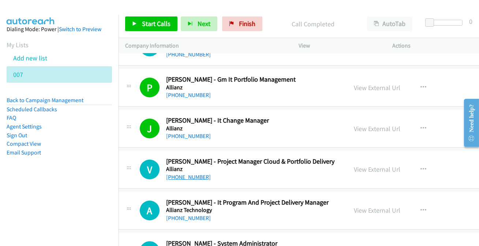
scroll to position [366, 7]
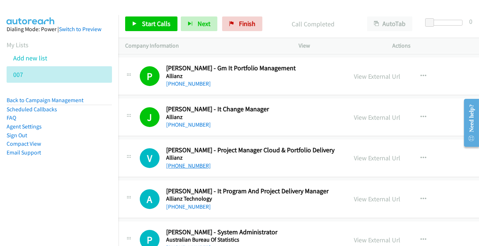
click at [193, 168] on link "[PHONE_NUMBER]" at bounding box center [188, 165] width 45 height 7
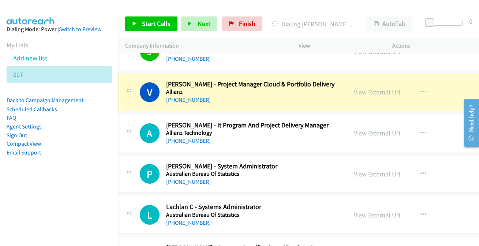
scroll to position [432, 7]
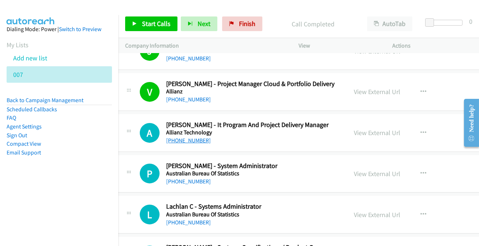
click at [188, 139] on link "[PHONE_NUMBER]" at bounding box center [188, 140] width 45 height 7
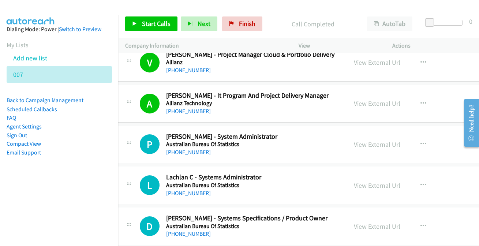
scroll to position [465, 7]
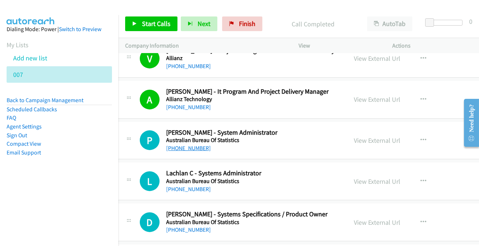
click at [180, 148] on link "[PHONE_NUMBER]" at bounding box center [188, 147] width 45 height 7
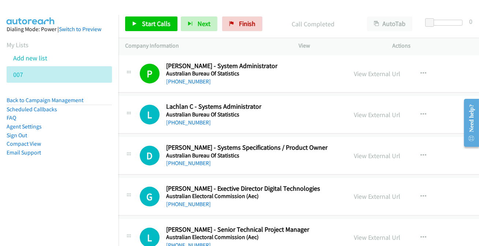
scroll to position [565, 7]
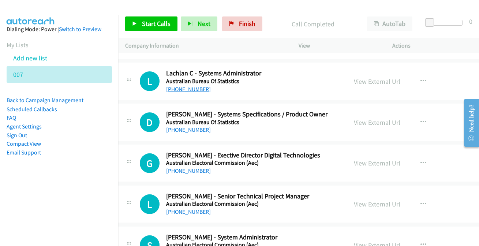
click at [179, 88] on link "[PHONE_NUMBER]" at bounding box center [188, 89] width 45 height 7
click at [185, 87] on link "[PHONE_NUMBER]" at bounding box center [188, 89] width 45 height 7
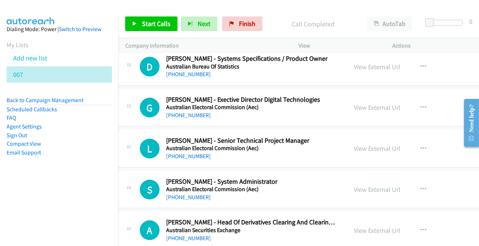
scroll to position [632, 7]
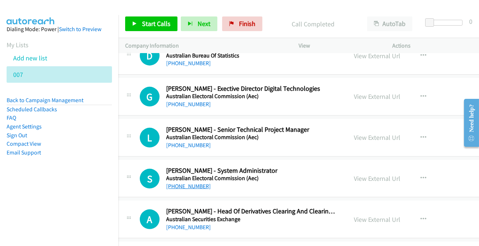
click at [187, 186] on link "[PHONE_NUMBER]" at bounding box center [188, 185] width 45 height 7
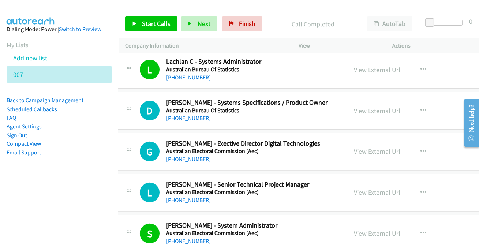
scroll to position [565, 7]
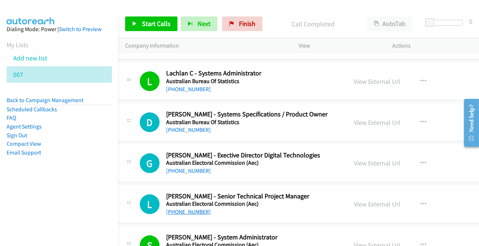
click at [192, 211] on link "[PHONE_NUMBER]" at bounding box center [188, 211] width 45 height 7
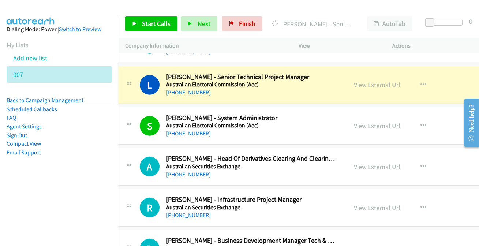
scroll to position [632, 7]
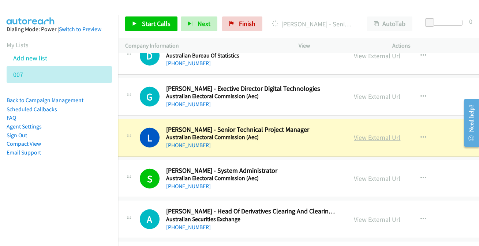
click at [365, 139] on link "View External Url" at bounding box center [377, 137] width 46 height 8
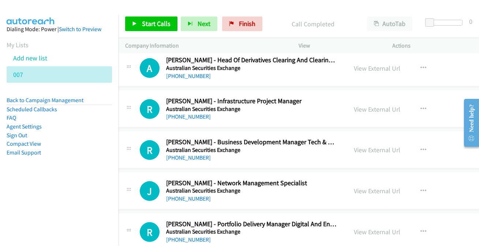
scroll to position [798, 7]
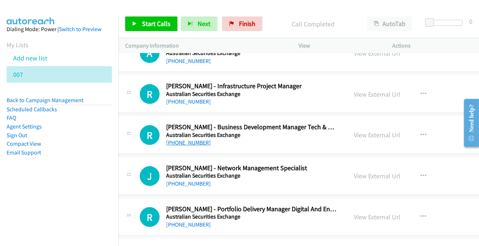
click at [189, 140] on link "[PHONE_NUMBER]" at bounding box center [188, 142] width 45 height 7
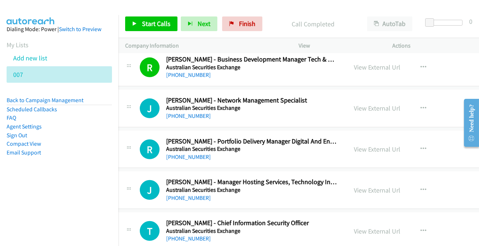
scroll to position [897, 7]
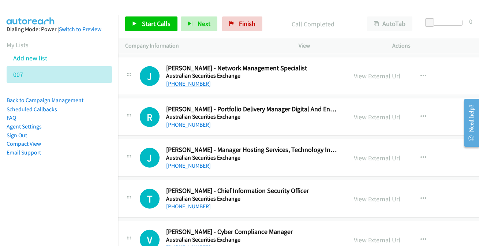
click at [195, 83] on link "[PHONE_NUMBER]" at bounding box center [188, 83] width 45 height 7
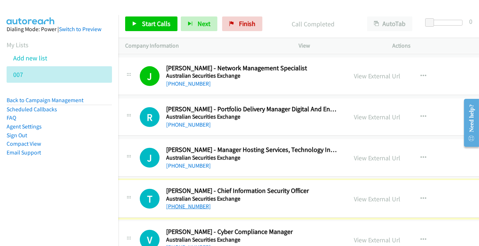
click at [186, 206] on link "[PHONE_NUMBER]" at bounding box center [188, 206] width 45 height 7
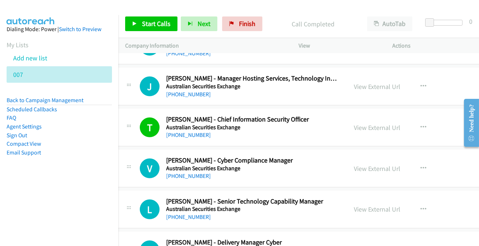
scroll to position [997, 7]
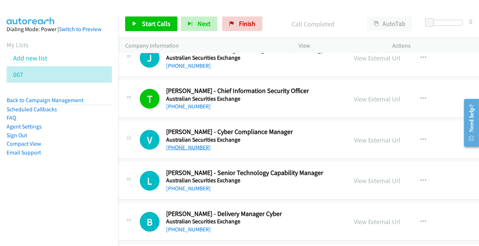
click at [190, 144] on link "[PHONE_NUMBER]" at bounding box center [188, 147] width 45 height 7
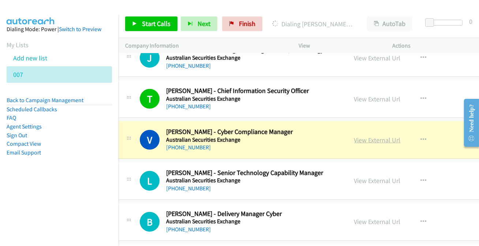
click at [368, 138] on link "View External Url" at bounding box center [377, 140] width 46 height 8
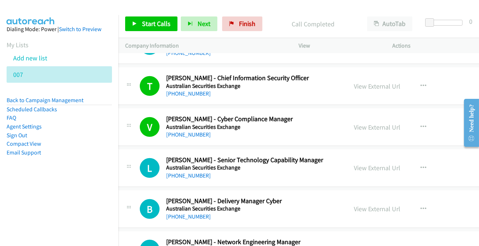
scroll to position [1031, 7]
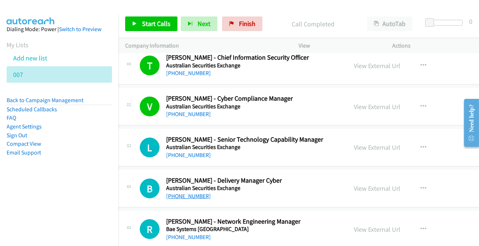
click at [188, 193] on link "[PHONE_NUMBER]" at bounding box center [188, 195] width 45 height 7
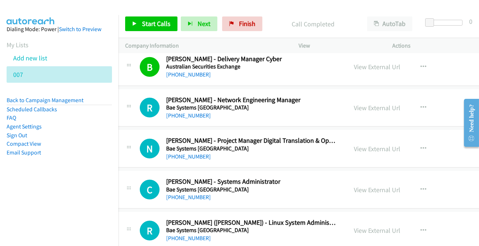
scroll to position [1163, 7]
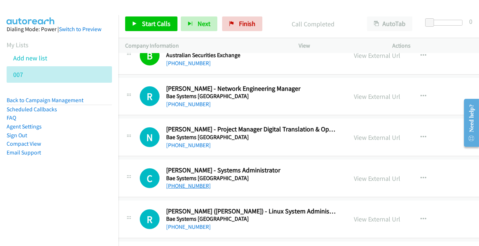
click at [183, 183] on link "[PHONE_NUMBER]" at bounding box center [188, 185] width 45 height 7
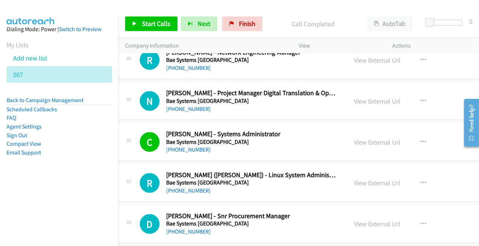
scroll to position [1230, 7]
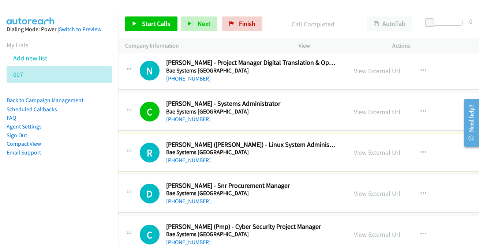
click at [190, 158] on link "[PHONE_NUMBER]" at bounding box center [188, 160] width 45 height 7
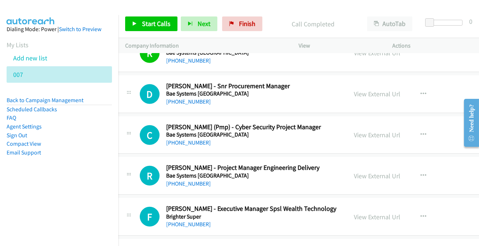
scroll to position [1330, 7]
click at [185, 99] on link "[PHONE_NUMBER]" at bounding box center [188, 101] width 45 height 7
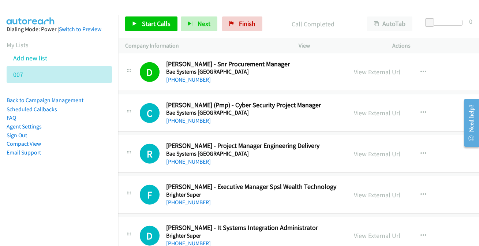
scroll to position [1363, 7]
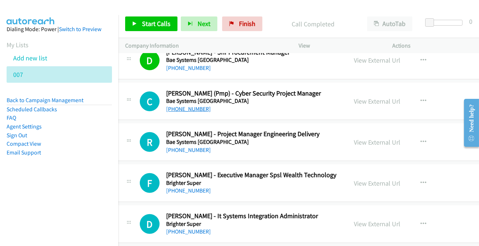
click at [185, 105] on link "[PHONE_NUMBER]" at bounding box center [188, 108] width 45 height 7
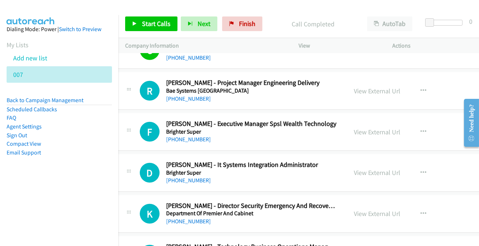
scroll to position [1430, 7]
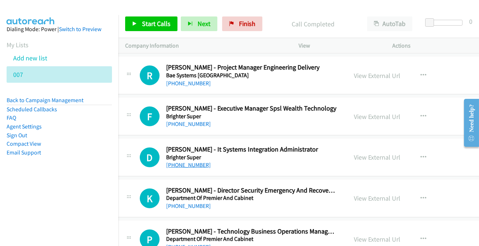
click at [175, 162] on link "[PHONE_NUMBER]" at bounding box center [188, 164] width 45 height 7
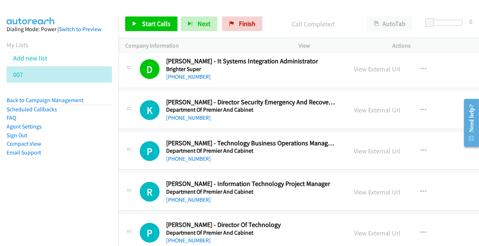
scroll to position [1562, 7]
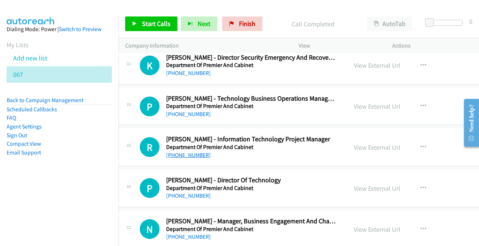
click at [176, 153] on link "[PHONE_NUMBER]" at bounding box center [188, 154] width 45 height 7
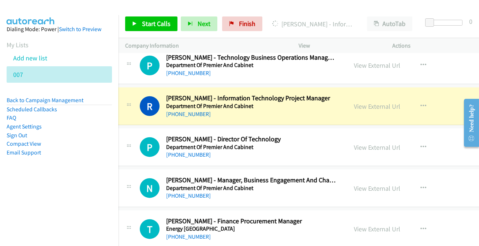
scroll to position [1596, 7]
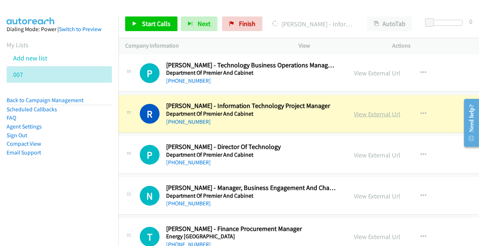
click at [362, 111] on link "View External Url" at bounding box center [377, 114] width 46 height 8
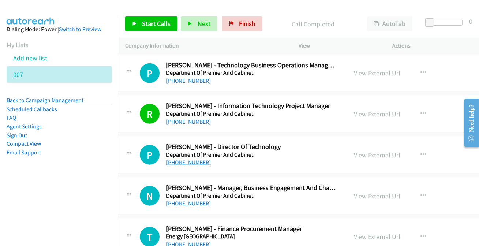
click at [180, 160] on link "[PHONE_NUMBER]" at bounding box center [188, 162] width 45 height 7
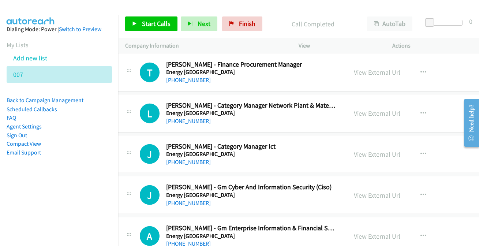
scroll to position [1762, 7]
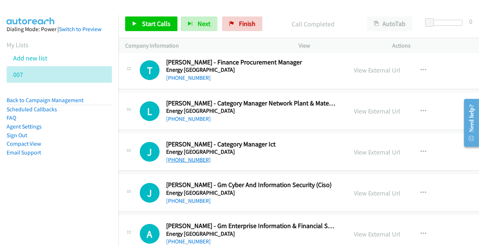
click at [182, 158] on link "[PHONE_NUMBER]" at bounding box center [188, 159] width 45 height 7
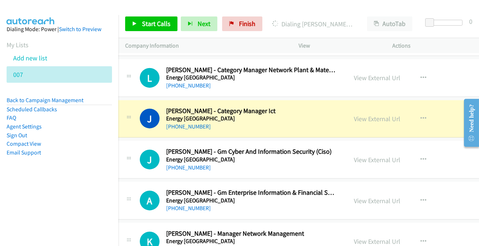
scroll to position [1829, 7]
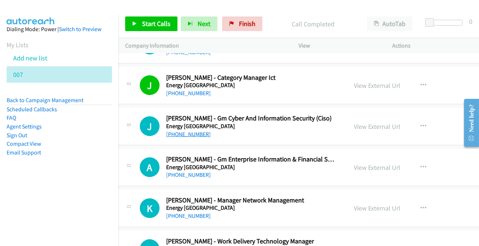
click at [181, 132] on link "[PHONE_NUMBER]" at bounding box center [188, 134] width 45 height 7
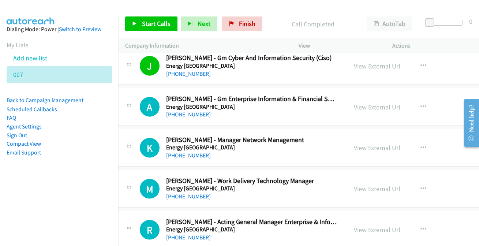
scroll to position [1895, 7]
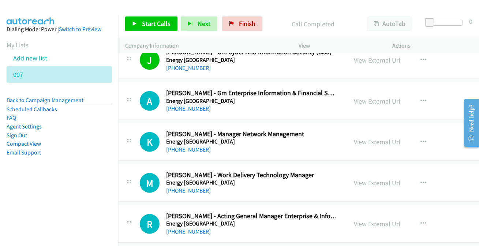
click at [192, 108] on link "[PHONE_NUMBER]" at bounding box center [188, 108] width 45 height 7
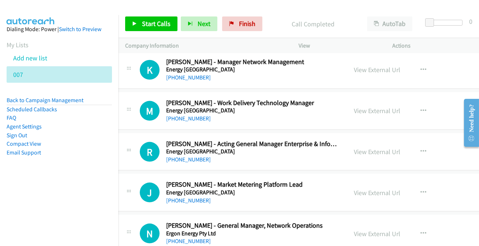
scroll to position [1928, 7]
